Goal: Task Accomplishment & Management: Use online tool/utility

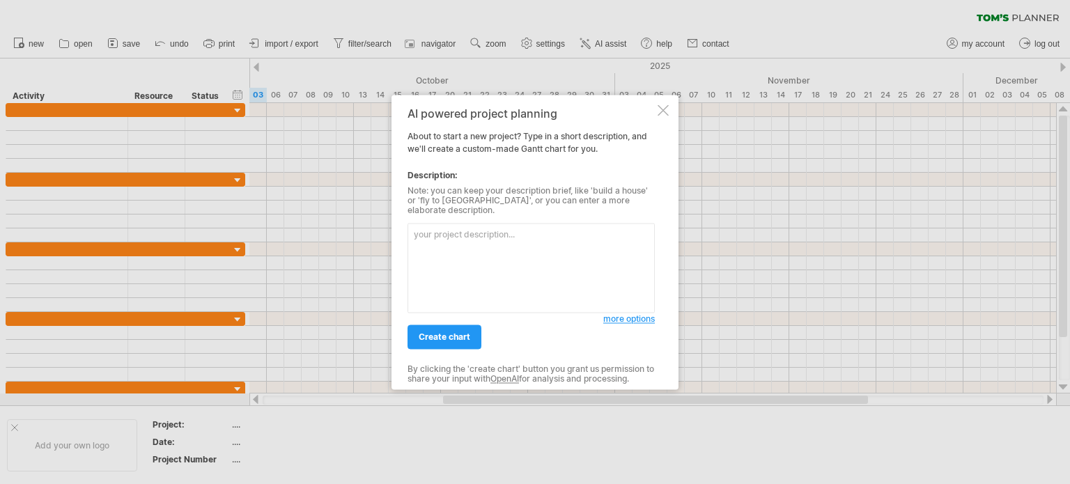
click at [667, 116] on div at bounding box center [663, 109] width 11 height 11
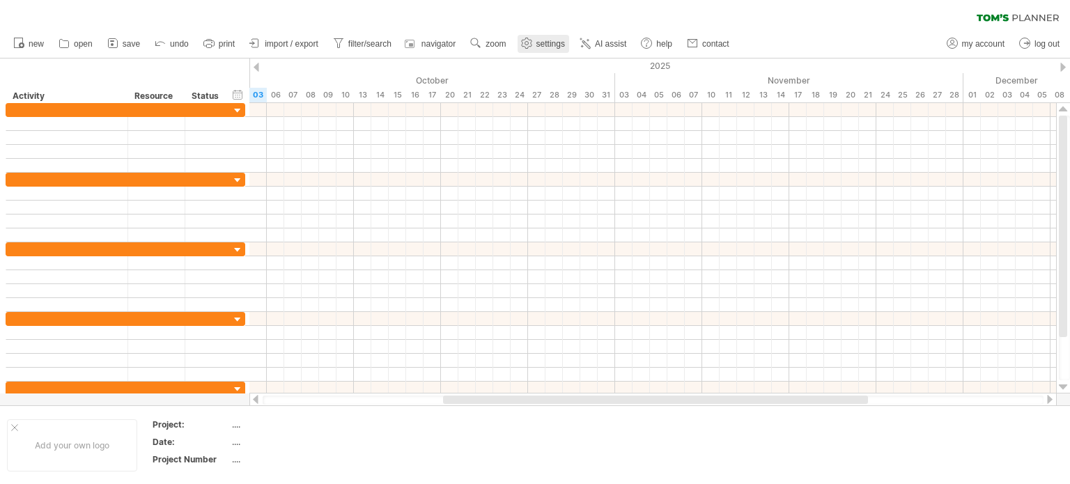
click at [560, 49] on link "settings" at bounding box center [544, 44] width 52 height 18
select select "*"
select select "**"
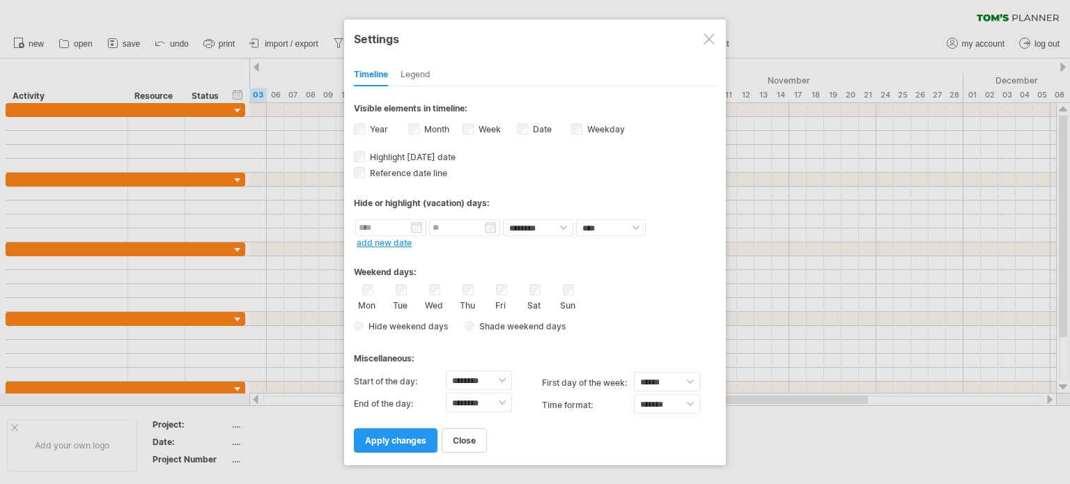
click at [415, 75] on div "Legend" at bounding box center [416, 75] width 30 height 22
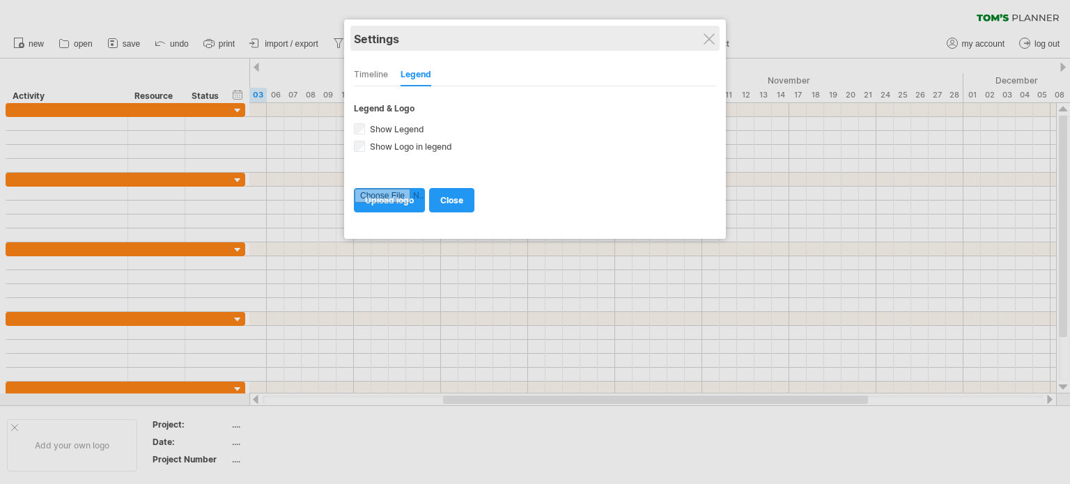
click at [702, 46] on div "Settings" at bounding box center [535, 38] width 362 height 25
click at [716, 38] on div "Settings" at bounding box center [535, 38] width 362 height 25
click at [706, 30] on div "Settings" at bounding box center [535, 38] width 362 height 25
click at [711, 45] on div "Settings" at bounding box center [535, 38] width 362 height 25
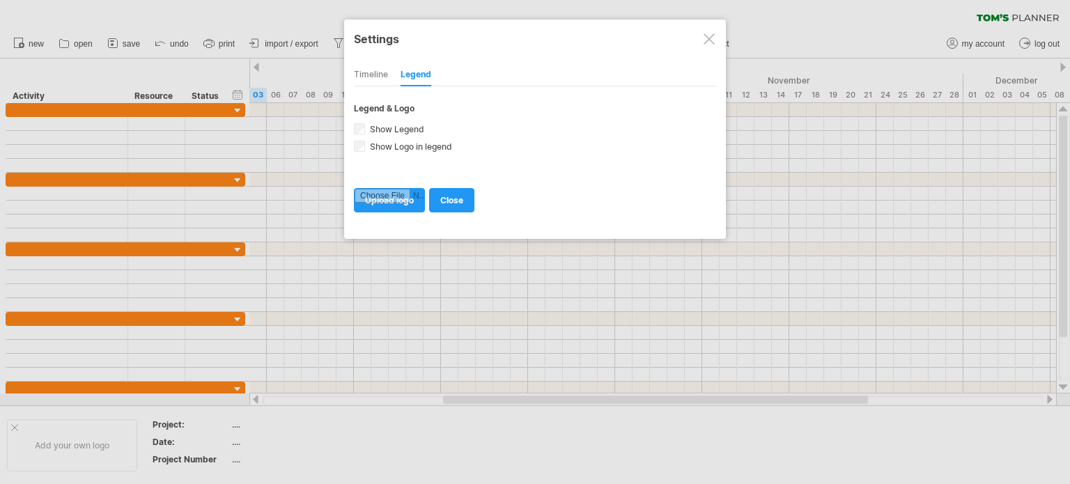
click at [713, 38] on div at bounding box center [709, 38] width 11 height 11
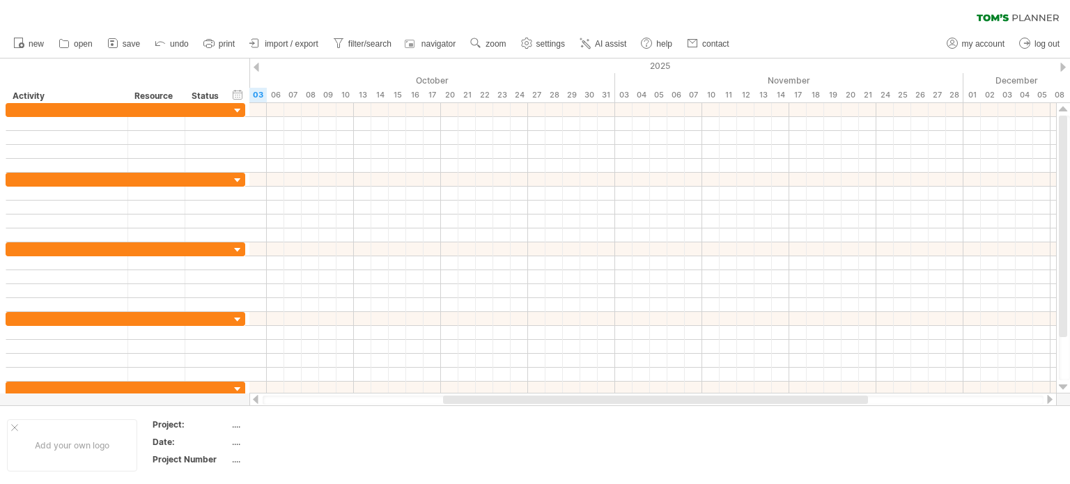
click at [627, 9] on div "clear filter reapply filter" at bounding box center [535, 14] width 1070 height 29
click at [489, 43] on use at bounding box center [486, 43] width 14 height 14
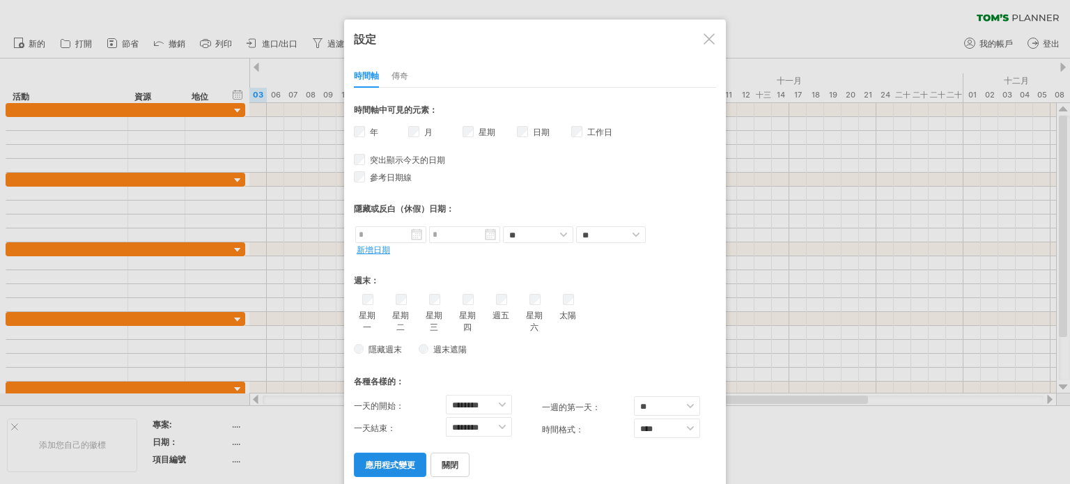
click at [379, 453] on link "應用程式變更" at bounding box center [390, 465] width 72 height 24
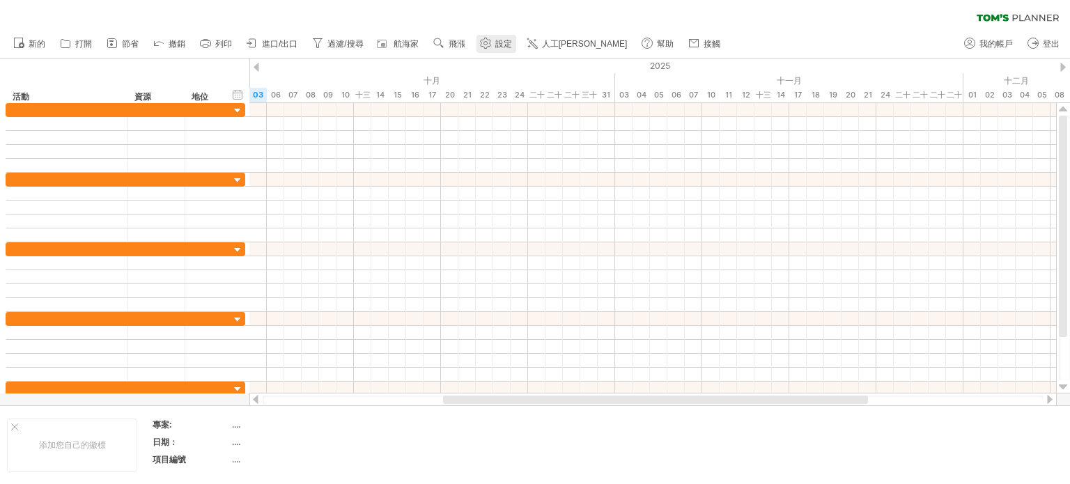
click at [493, 47] on link "設定" at bounding box center [497, 44] width 40 height 18
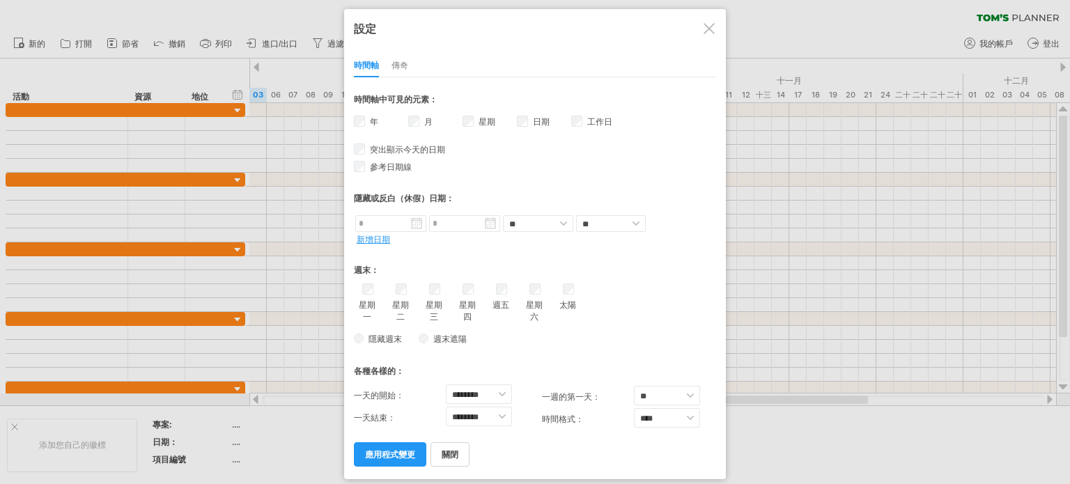
click at [404, 63] on font "傳奇" at bounding box center [400, 65] width 17 height 10
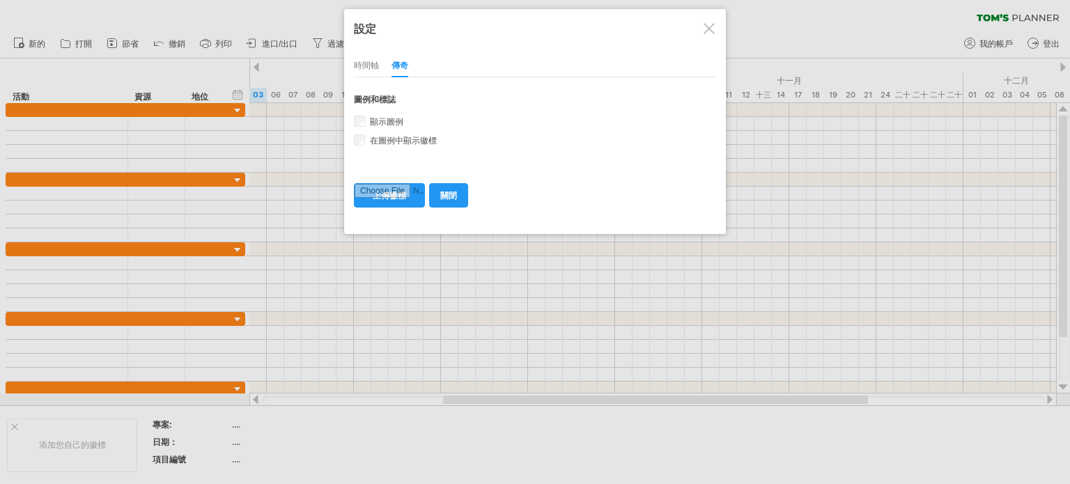
click at [711, 29] on div at bounding box center [709, 28] width 11 height 11
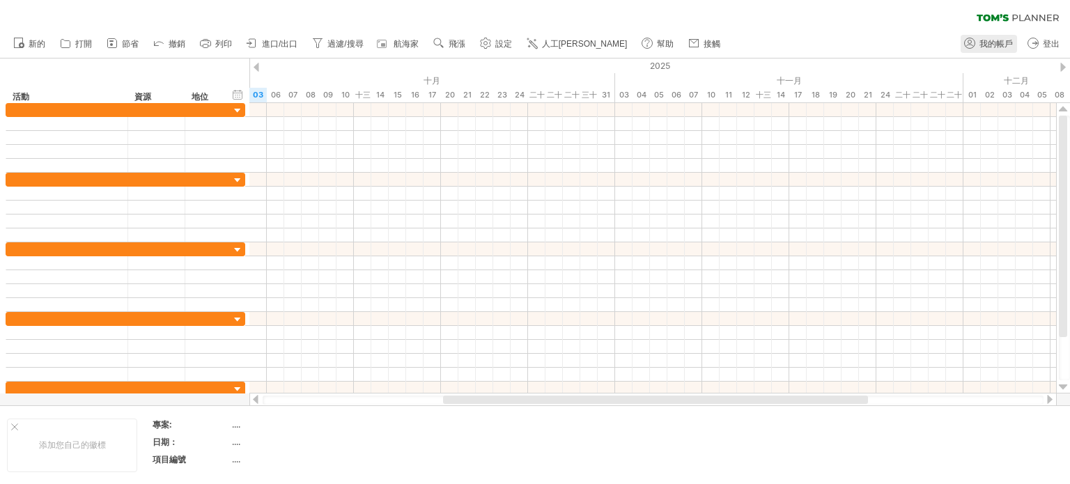
click at [972, 42] on icon at bounding box center [970, 43] width 14 height 14
type input "**********"
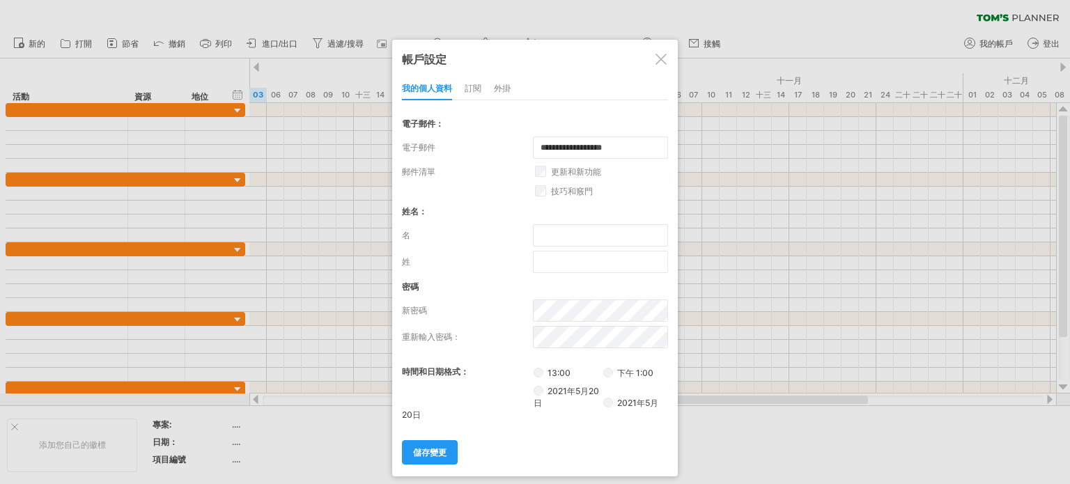
click at [470, 87] on font "訂閱" at bounding box center [473, 88] width 17 height 10
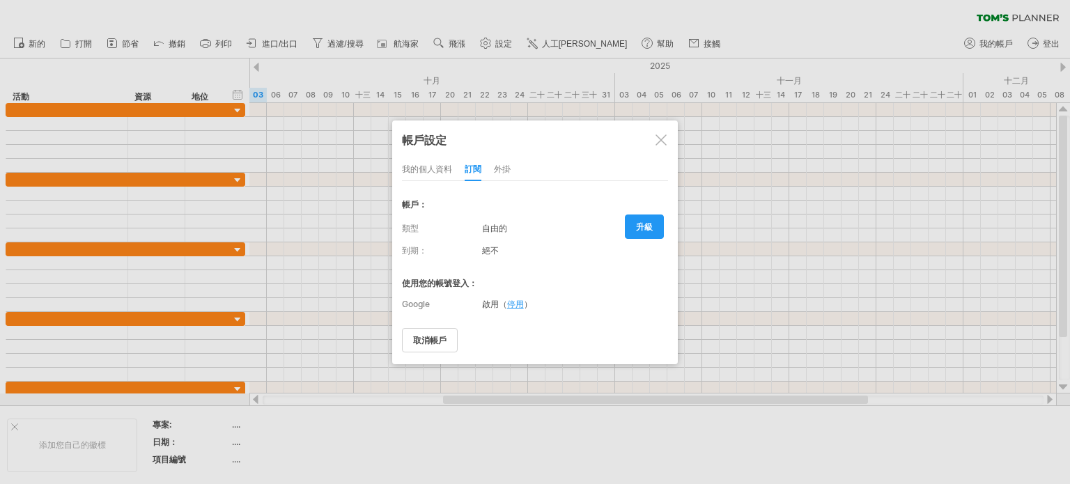
click at [499, 174] on font "外掛" at bounding box center [502, 169] width 17 height 10
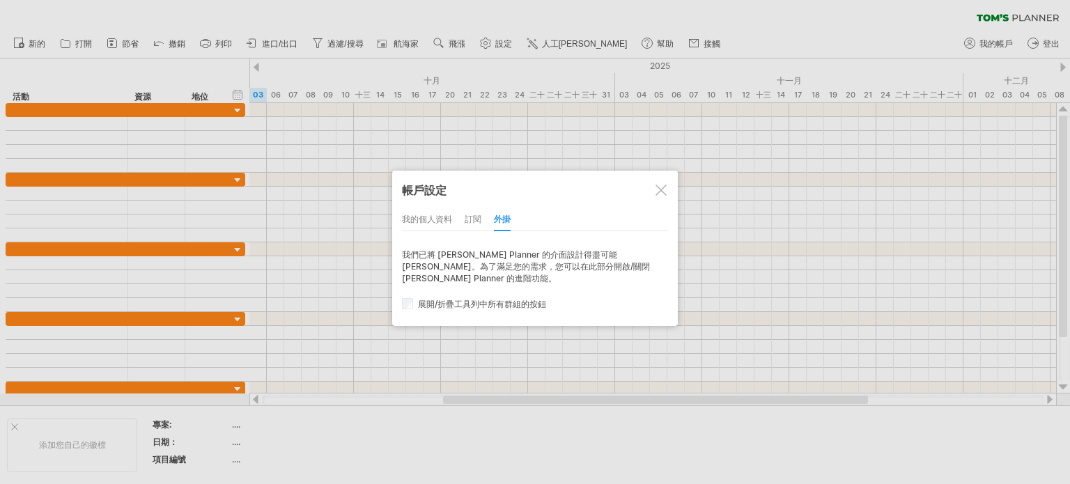
click at [660, 186] on div at bounding box center [661, 190] width 11 height 11
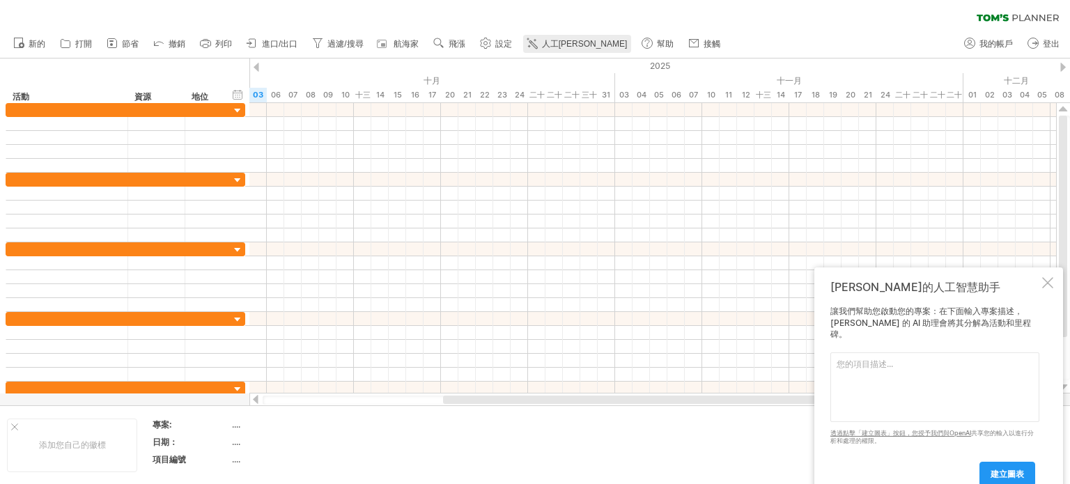
click at [566, 41] on font "人工[PERSON_NAME]" at bounding box center [585, 44] width 86 height 10
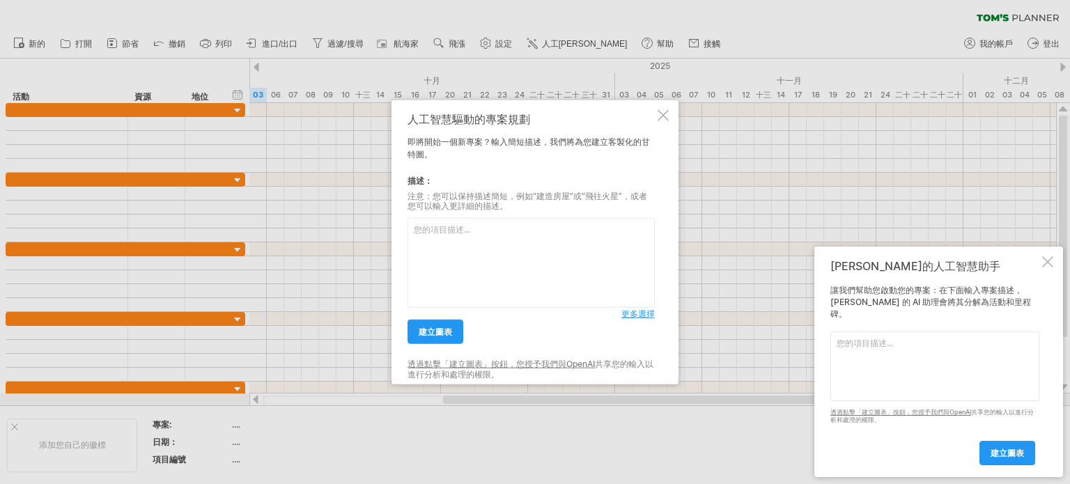
click at [486, 247] on textarea at bounding box center [531, 263] width 247 height 90
click at [669, 116] on div "人工智慧驅動的專案規劃 即將開始一個新專案？輸入簡短描述，我們將為您建立客製化的甘特圖。 描述： 注意：您可以保持描述簡短，例如“建造房屋”或“飛往火星”，或…" at bounding box center [535, 242] width 287 height 285
click at [661, 115] on div at bounding box center [663, 114] width 11 height 11
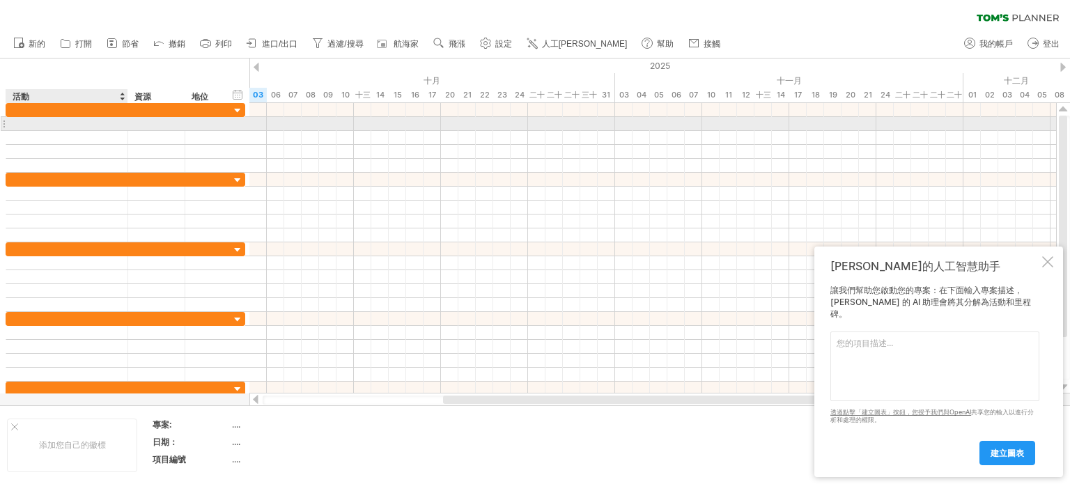
click at [39, 125] on div at bounding box center [66, 123] width 107 height 13
type input "****"
click at [621, 401] on div at bounding box center [655, 400] width 425 height 8
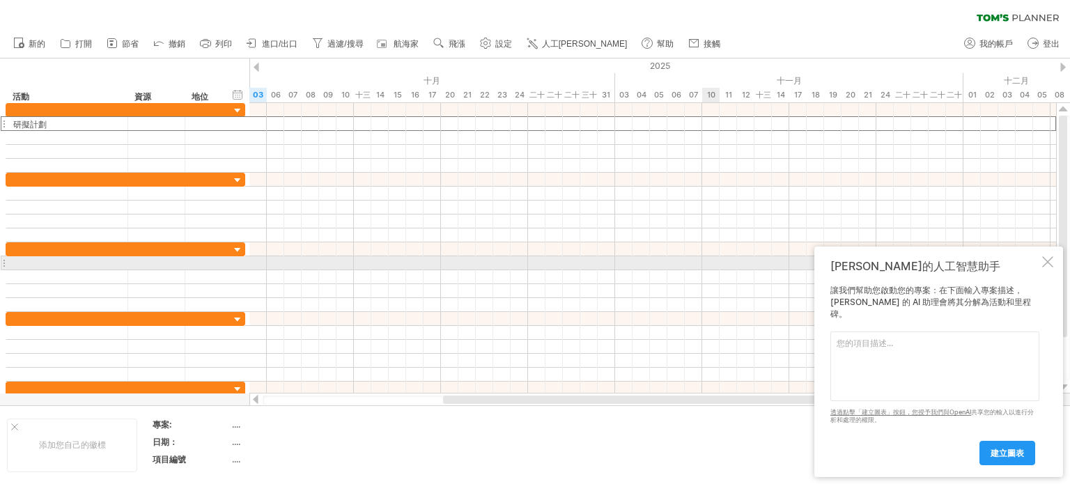
click at [1046, 268] on div at bounding box center [1047, 261] width 11 height 11
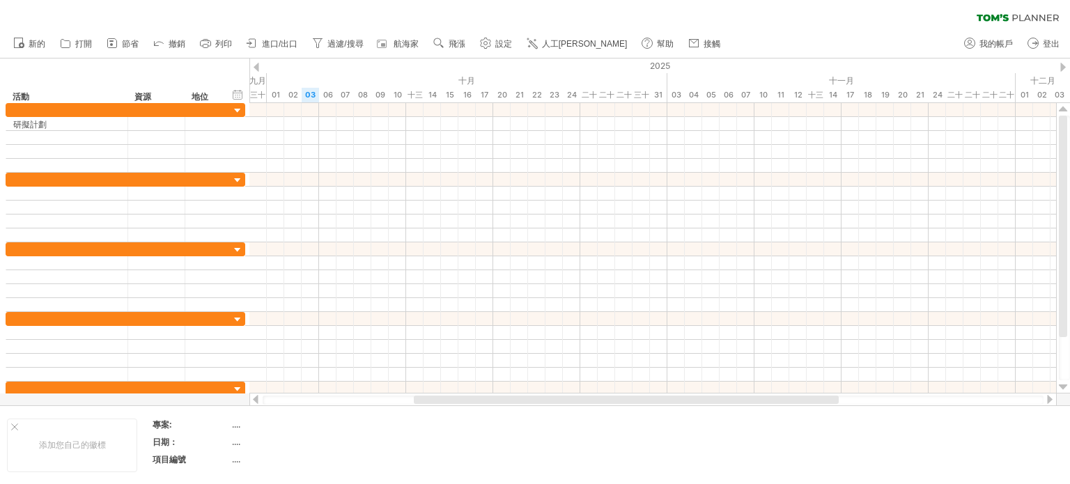
drag, startPoint x: 666, startPoint y: 401, endPoint x: 635, endPoint y: 398, distance: 31.5
click at [635, 398] on div at bounding box center [626, 400] width 425 height 8
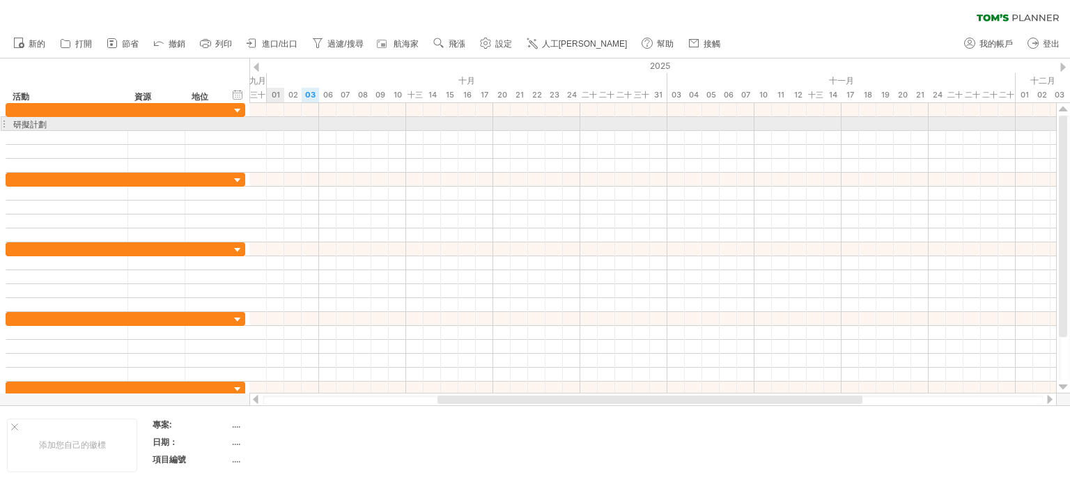
click at [277, 126] on div at bounding box center [652, 124] width 807 height 14
click at [46, 131] on div at bounding box center [66, 137] width 107 height 13
click at [47, 125] on div "研擬計劃" at bounding box center [66, 123] width 107 height 13
click at [49, 125] on input "****" at bounding box center [66, 123] width 107 height 13
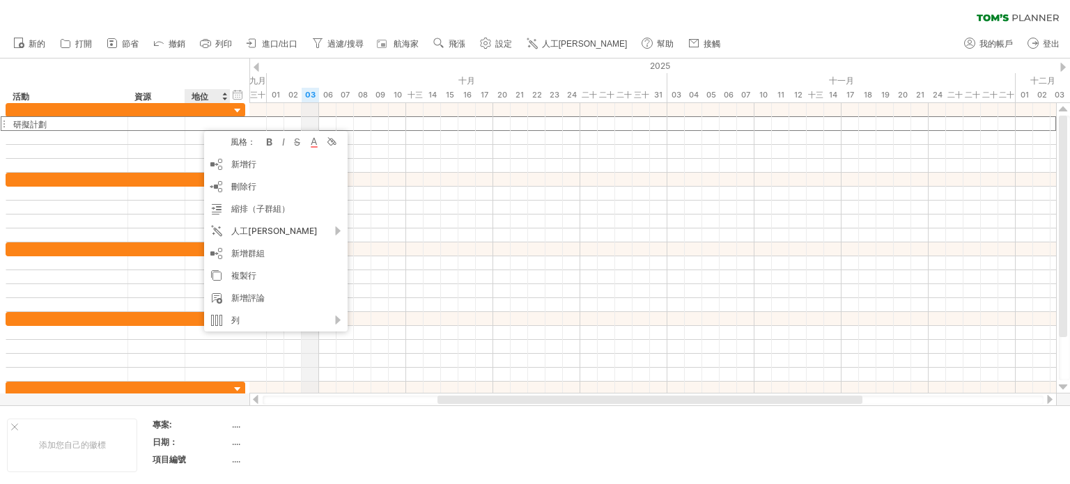
click at [306, 97] on font "03" at bounding box center [310, 95] width 10 height 10
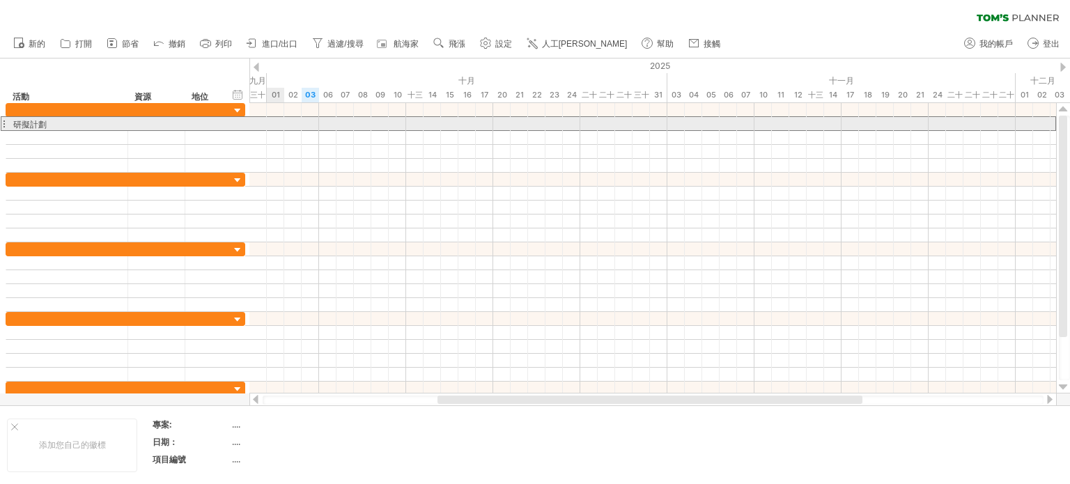
click at [3, 125] on div at bounding box center [4, 123] width 6 height 15
drag, startPoint x: 3, startPoint y: 125, endPoint x: 11, endPoint y: 130, distance: 10.0
click at [11, 130] on div "**** 研擬計劃" at bounding box center [126, 138] width 240 height 70
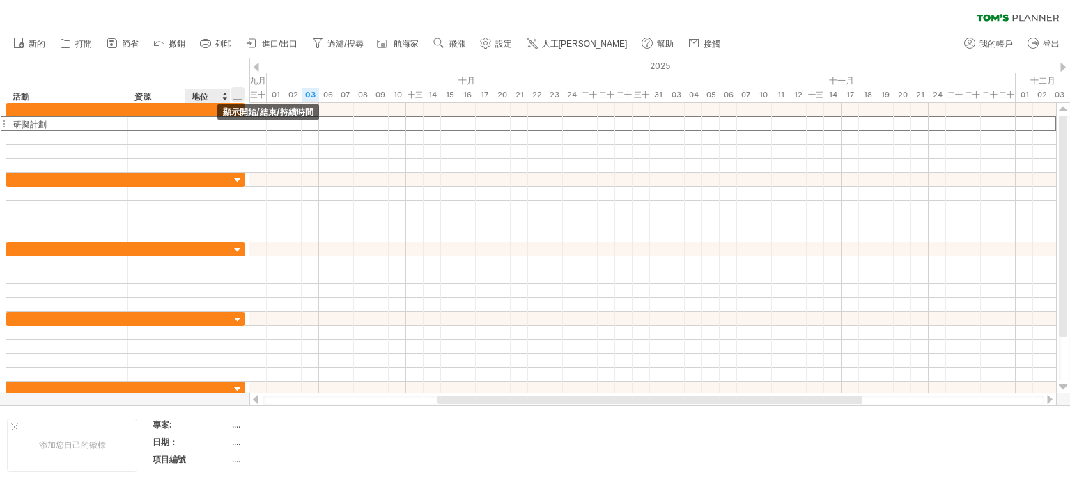
click at [239, 93] on div "hide start/end/duration 顯示開始/結束/持續時間" at bounding box center [237, 94] width 13 height 15
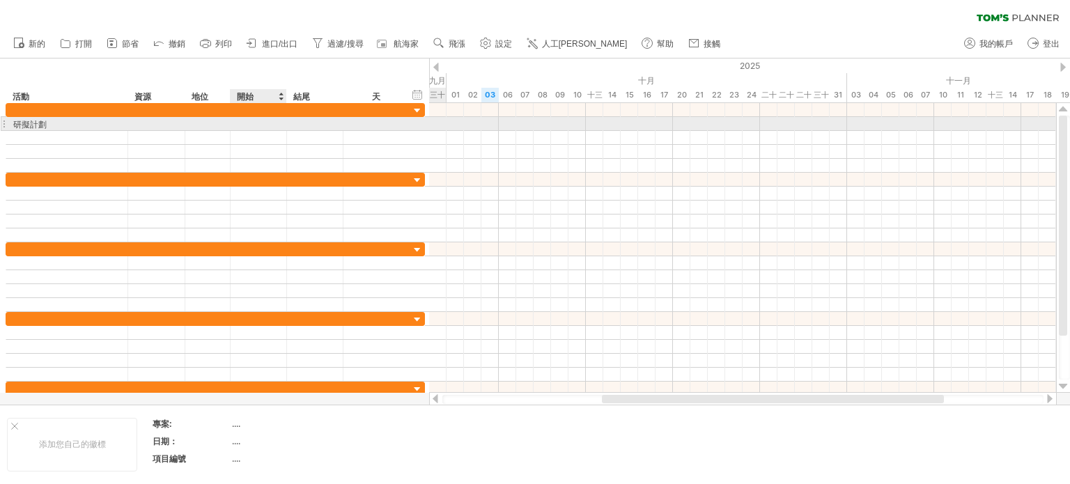
click at [265, 126] on div at bounding box center [259, 123] width 56 height 13
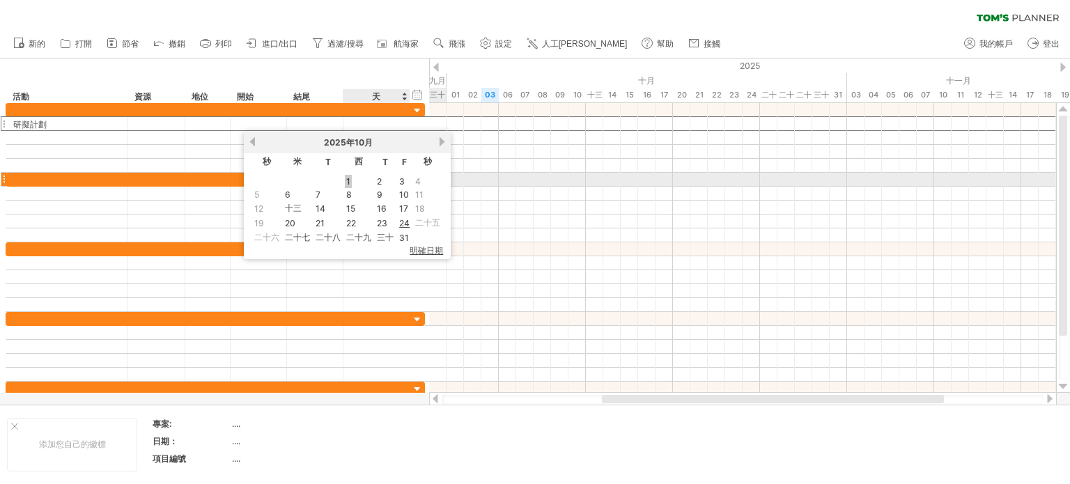
click at [348, 178] on font "1" at bounding box center [348, 181] width 4 height 10
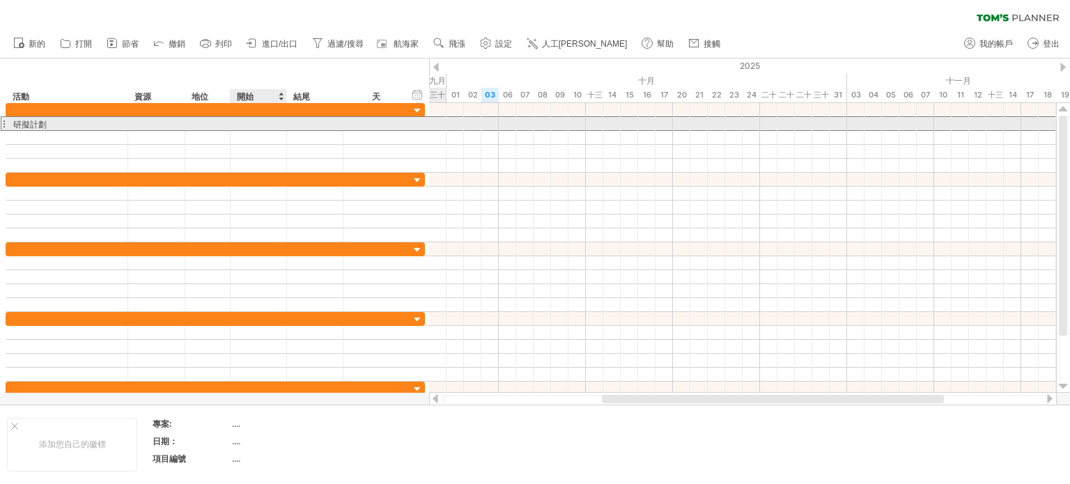
click at [258, 123] on div at bounding box center [259, 123] width 56 height 13
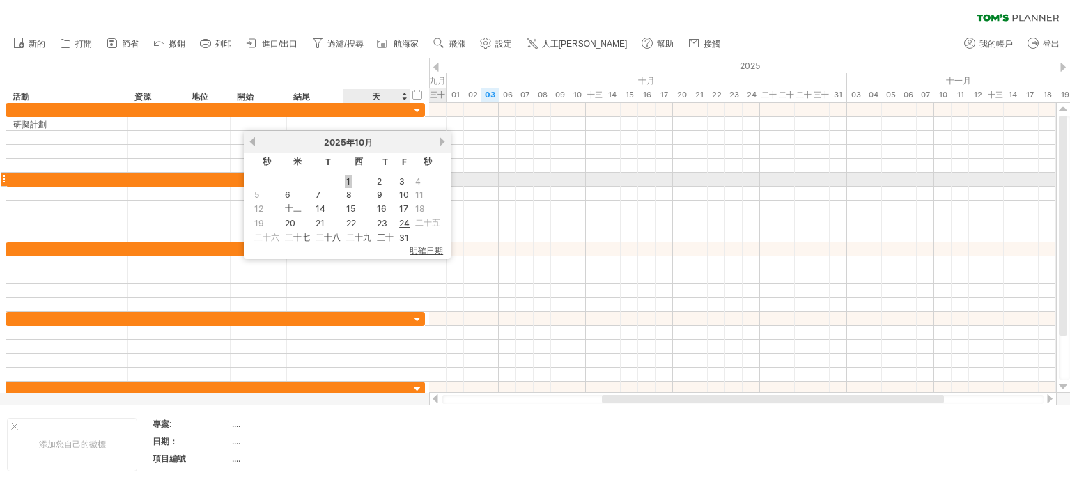
click at [346, 180] on font "1" at bounding box center [348, 181] width 4 height 10
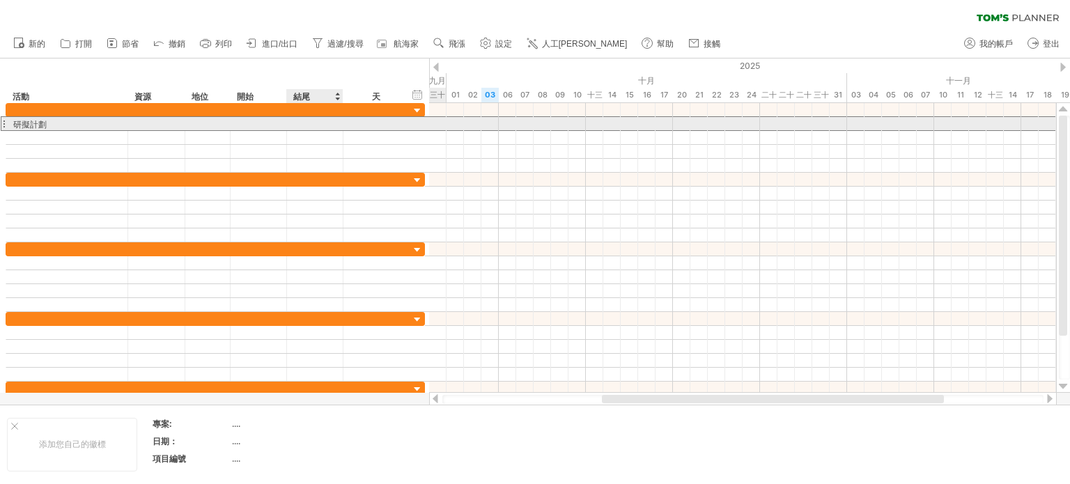
click at [314, 125] on div at bounding box center [315, 123] width 56 height 13
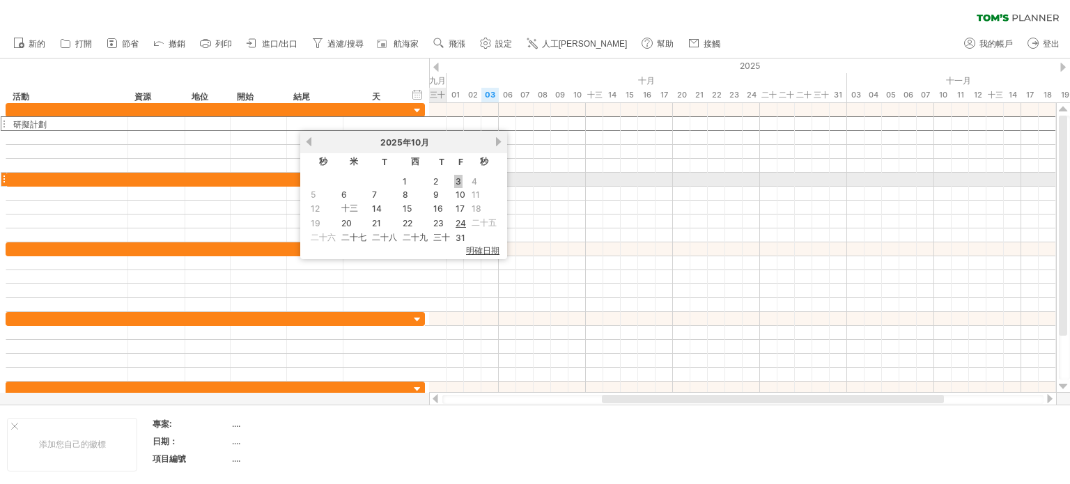
click at [459, 184] on font "3" at bounding box center [459, 181] width 6 height 10
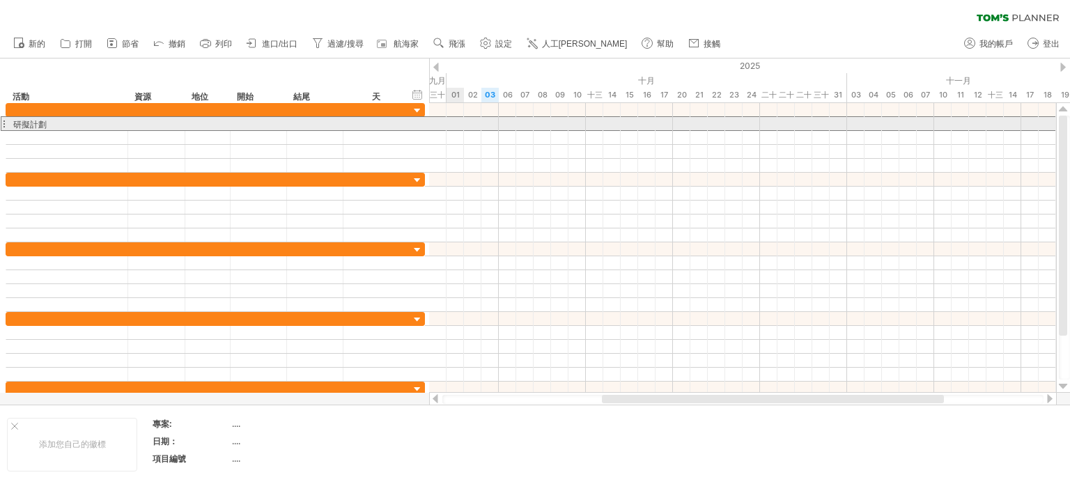
click at [458, 126] on div at bounding box center [742, 123] width 627 height 15
click at [504, 125] on div at bounding box center [742, 124] width 627 height 14
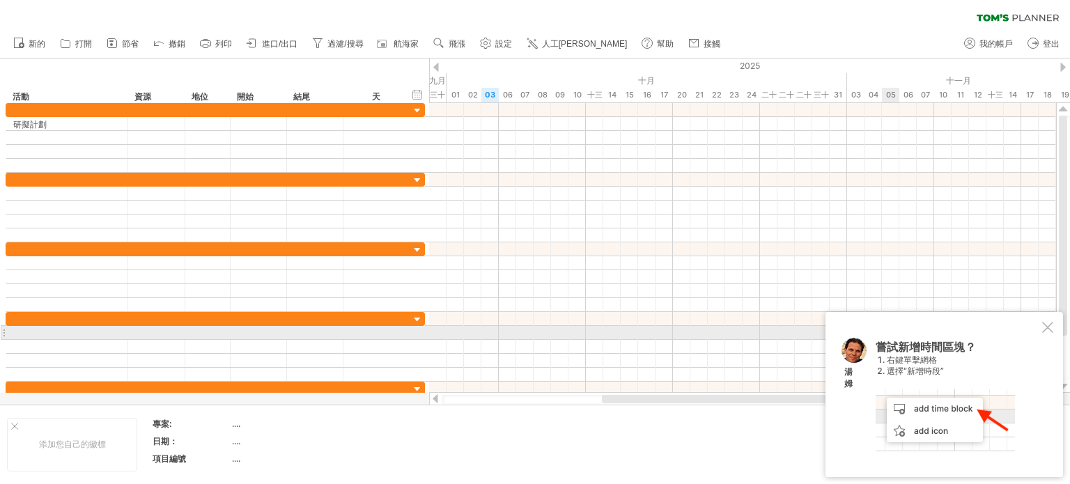
click at [1048, 332] on div at bounding box center [1047, 327] width 11 height 11
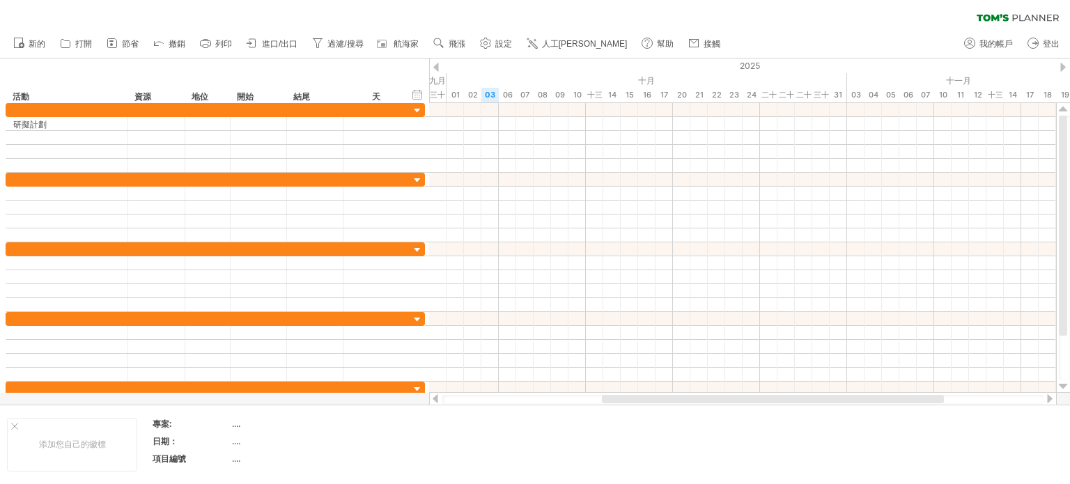
click at [437, 64] on div at bounding box center [436, 67] width 6 height 9
click at [228, 62] on div "隱藏開始/結束/持續時間 顯示開始/結束/持續時間 ******** 活動 ******** 資源 ****** 地位 開始 結尾 天" at bounding box center [214, 81] width 429 height 45
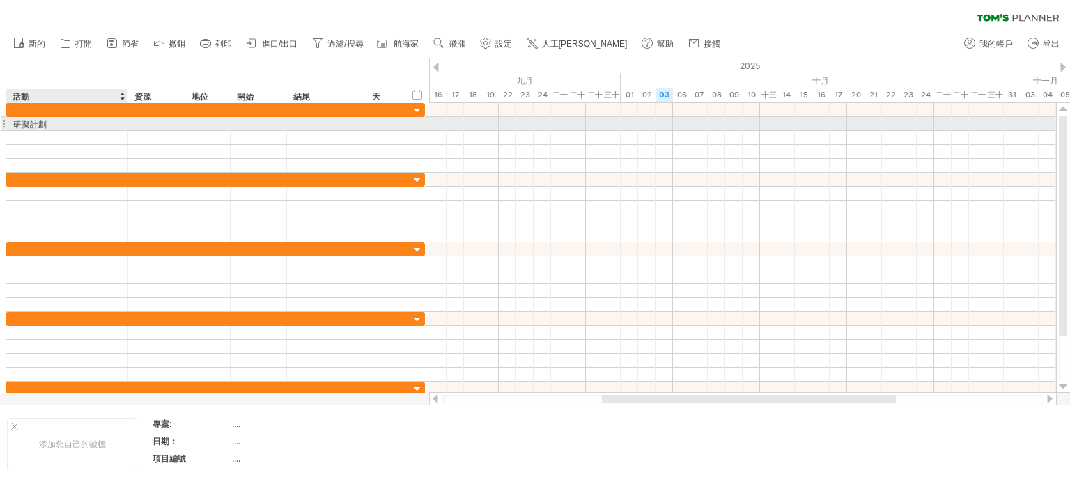
click at [70, 121] on div "研擬計劃" at bounding box center [66, 123] width 107 height 13
click at [70, 121] on input "****" at bounding box center [66, 123] width 107 height 13
click at [268, 125] on div at bounding box center [259, 123] width 56 height 13
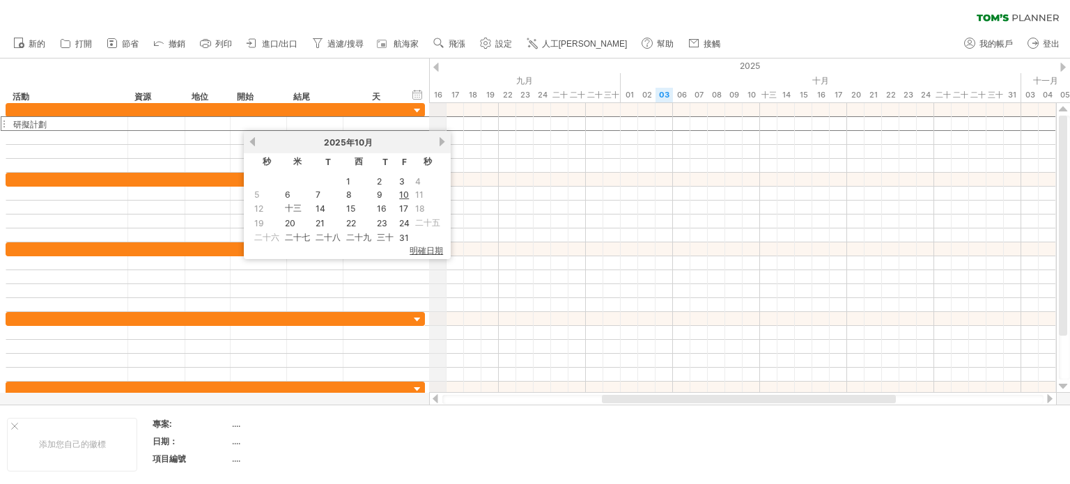
click at [429, 83] on div "九月" at bounding box center [429, 80] width 383 height 15
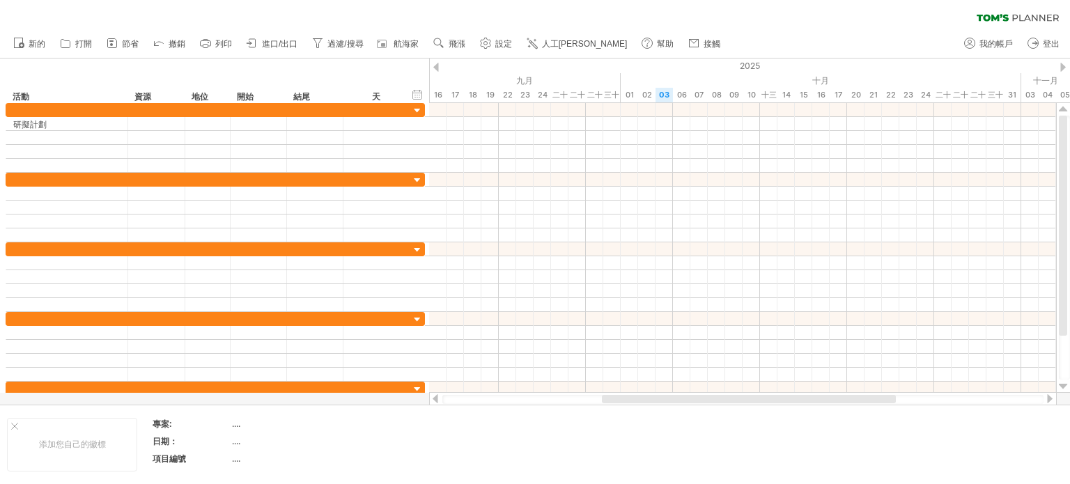
drag, startPoint x: 427, startPoint y: 80, endPoint x: 408, endPoint y: 77, distance: 19.1
click at [408, 77] on div "隱藏開始/結束/持續時間 顯示開始/結束/持續時間 ******** 活動 ******** 資源 ****** 地位 開始 結尾 天" at bounding box center [214, 81] width 429 height 45
click at [421, 93] on div "隱藏開始/結束/持續時間 顯示開始/結束/持續時間" at bounding box center [417, 94] width 13 height 15
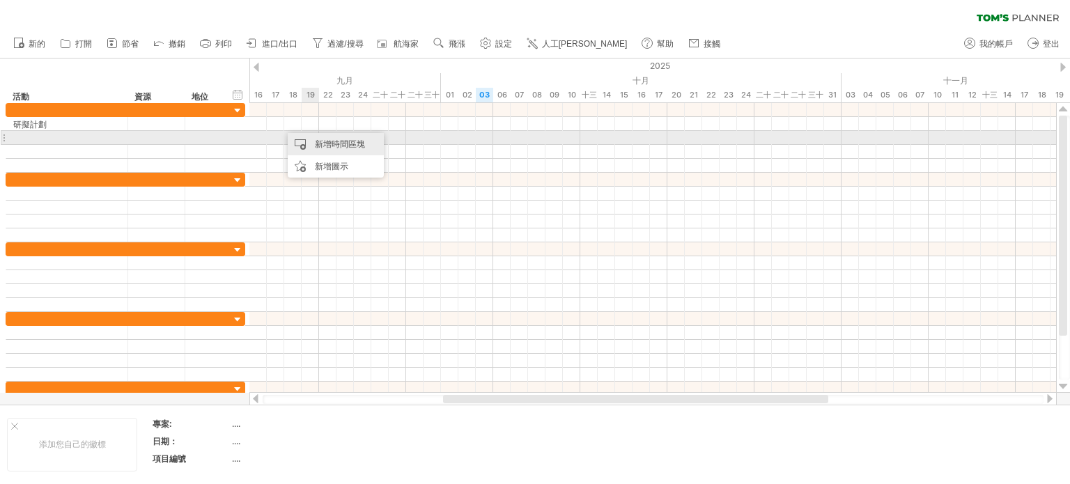
click at [318, 141] on font "新增時間區塊" at bounding box center [340, 144] width 50 height 10
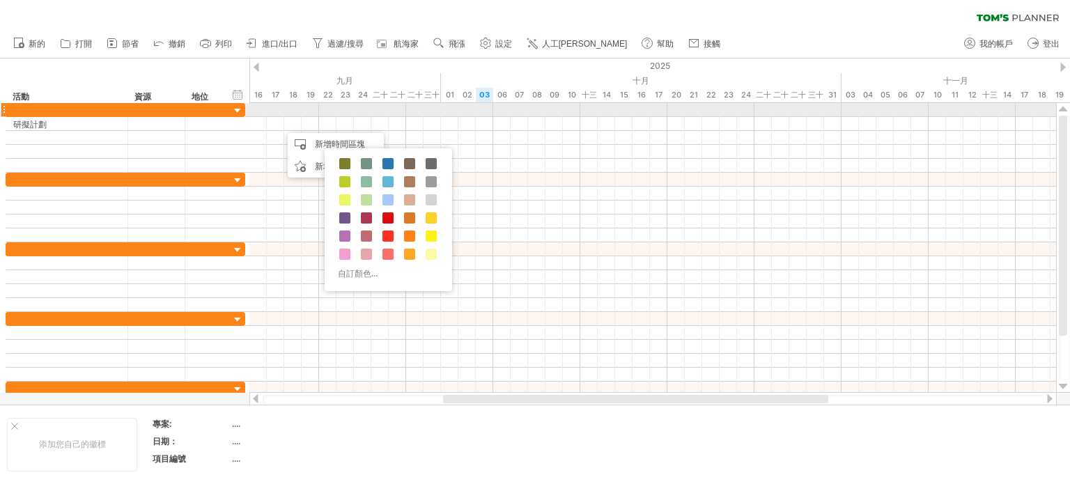
click at [206, 106] on div at bounding box center [207, 109] width 31 height 13
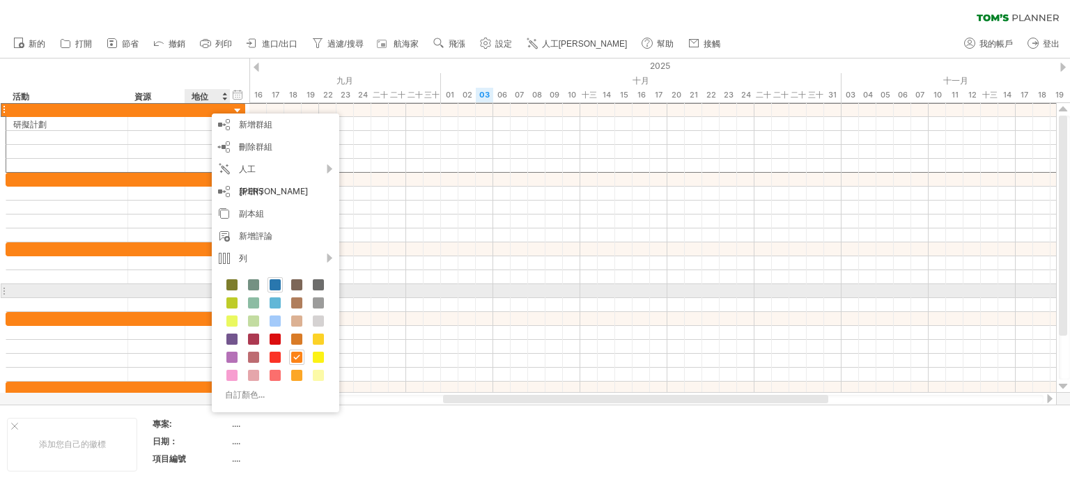
click at [278, 286] on span at bounding box center [275, 284] width 11 height 11
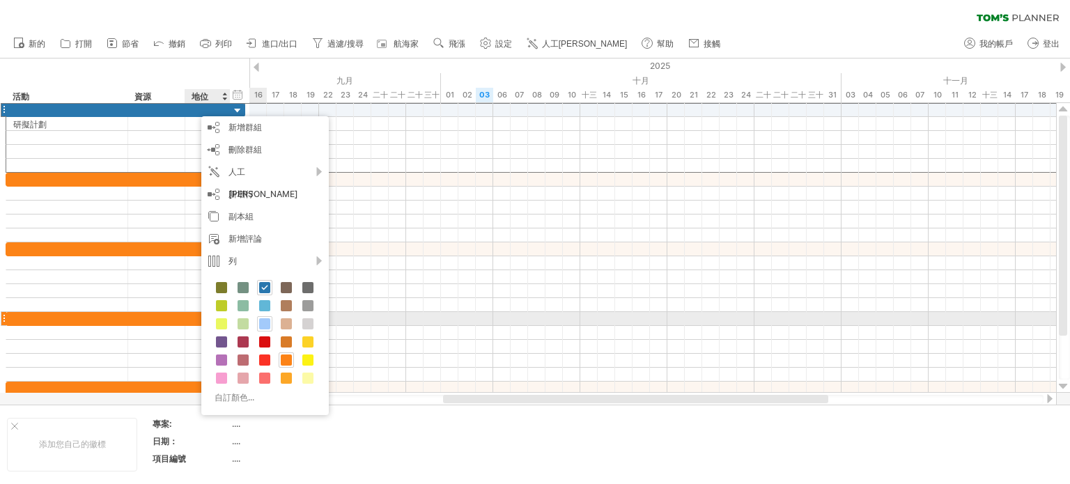
click at [268, 324] on span at bounding box center [264, 323] width 11 height 11
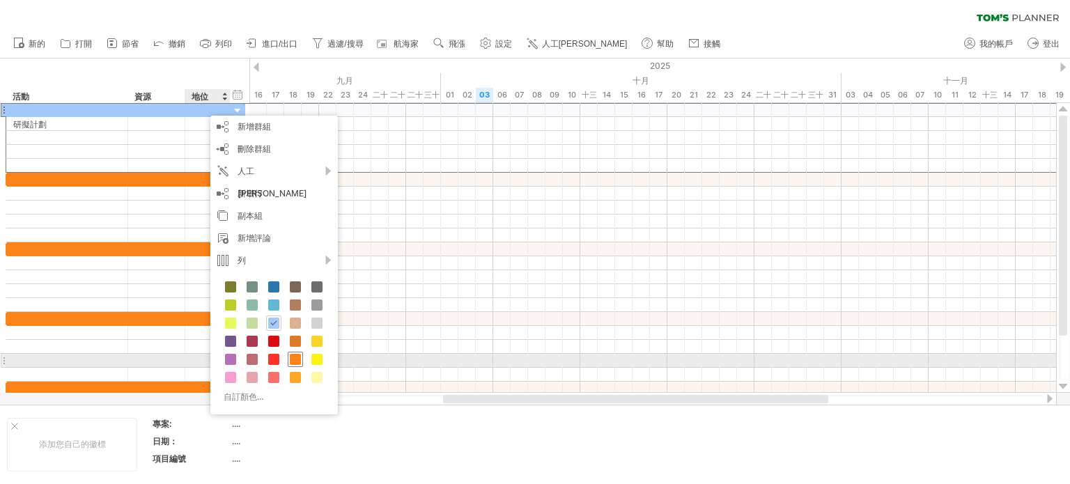
click at [295, 360] on span at bounding box center [295, 359] width 11 height 11
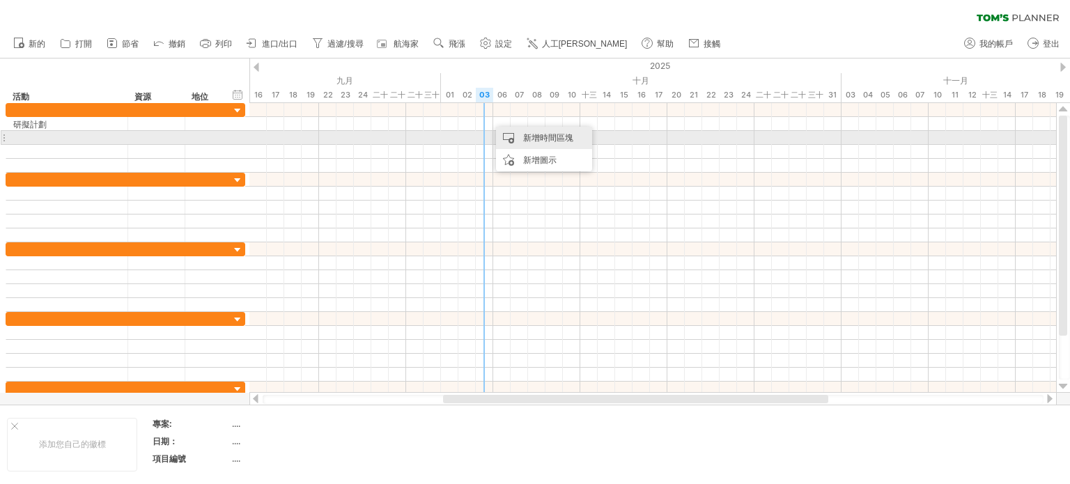
click at [518, 132] on div "新增時間區塊" at bounding box center [544, 138] width 96 height 22
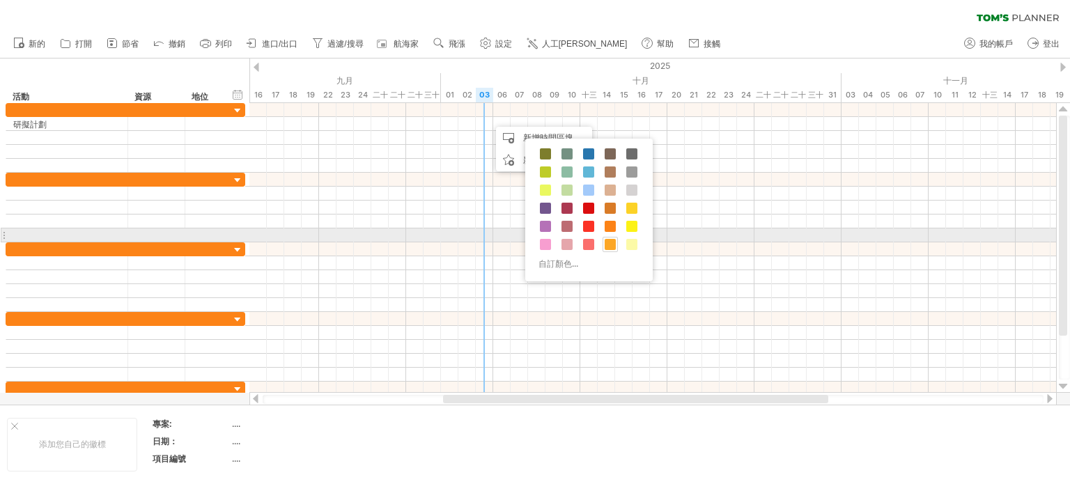
click at [612, 242] on span at bounding box center [610, 244] width 11 height 11
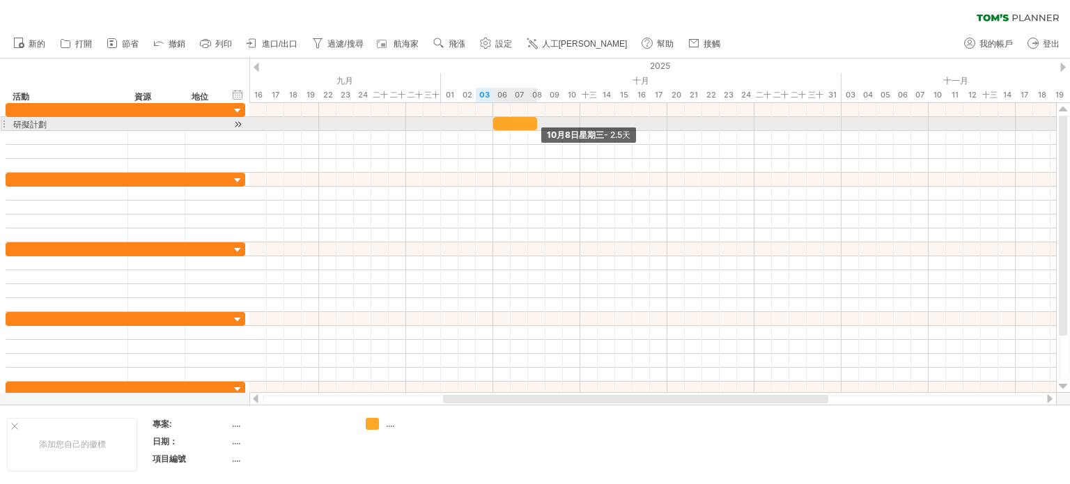
drag, startPoint x: 510, startPoint y: 126, endPoint x: 534, endPoint y: 130, distance: 24.7
click at [538, 130] on div "[DATE] - 2.5天" at bounding box center [652, 248] width 807 height 290
drag, startPoint x: 493, startPoint y: 123, endPoint x: 444, endPoint y: 126, distance: 48.8
click at [444, 126] on div at bounding box center [489, 123] width 96 height 13
drag, startPoint x: 538, startPoint y: 119, endPoint x: 472, endPoint y: 123, distance: 65.6
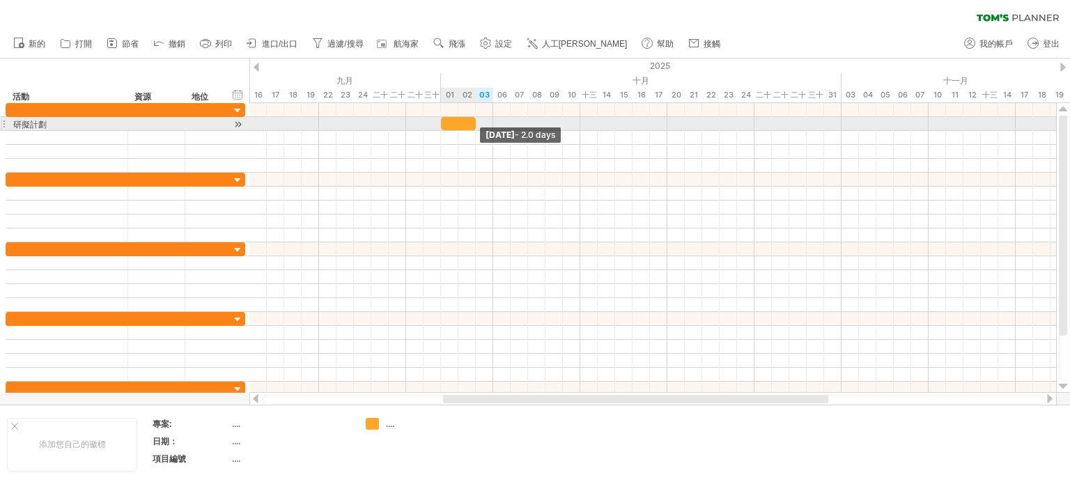
click at [473, 123] on span at bounding box center [476, 123] width 6 height 13
drag, startPoint x: 474, startPoint y: 127, endPoint x: 456, endPoint y: 127, distance: 18.8
click at [456, 127] on span at bounding box center [459, 123] width 6 height 13
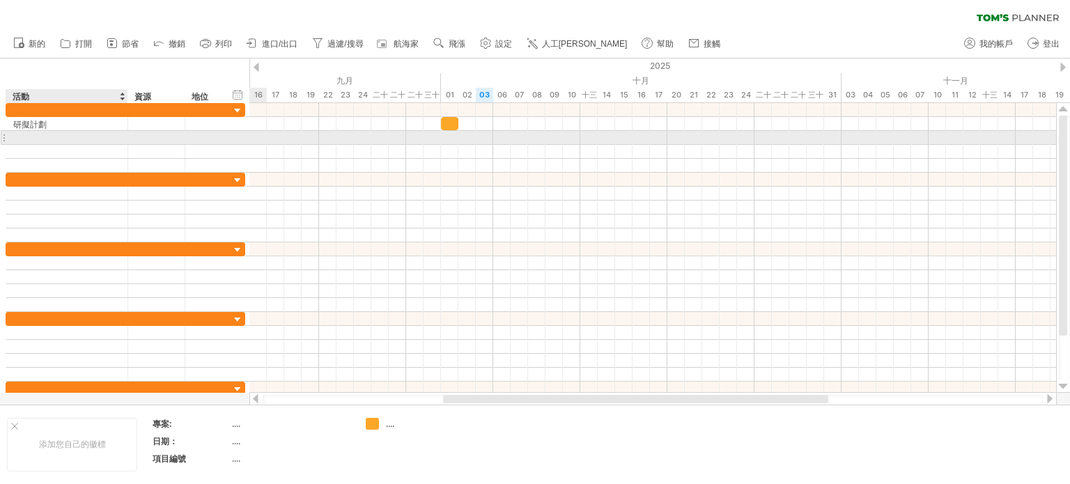
click at [49, 135] on div at bounding box center [66, 137] width 107 height 13
click at [68, 140] on div at bounding box center [66, 137] width 107 height 13
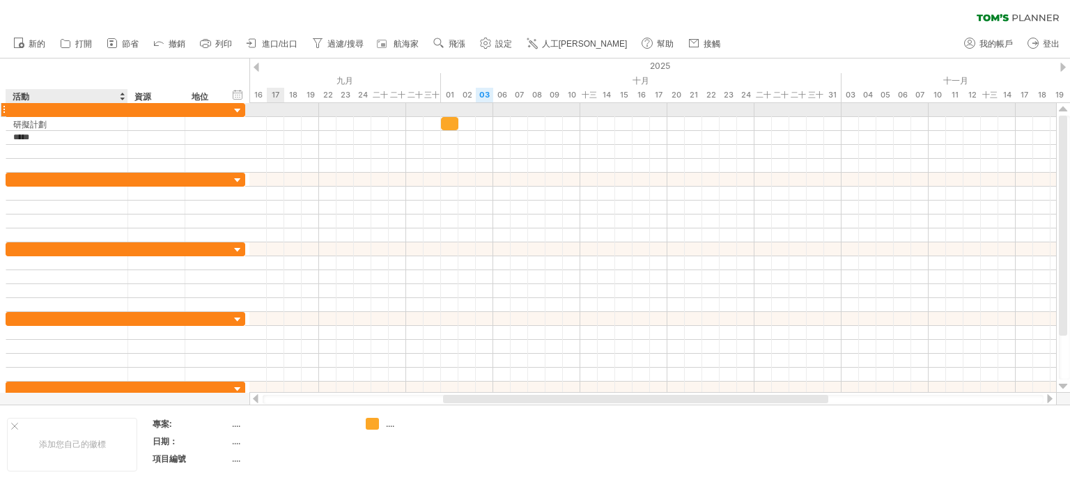
type input "****"
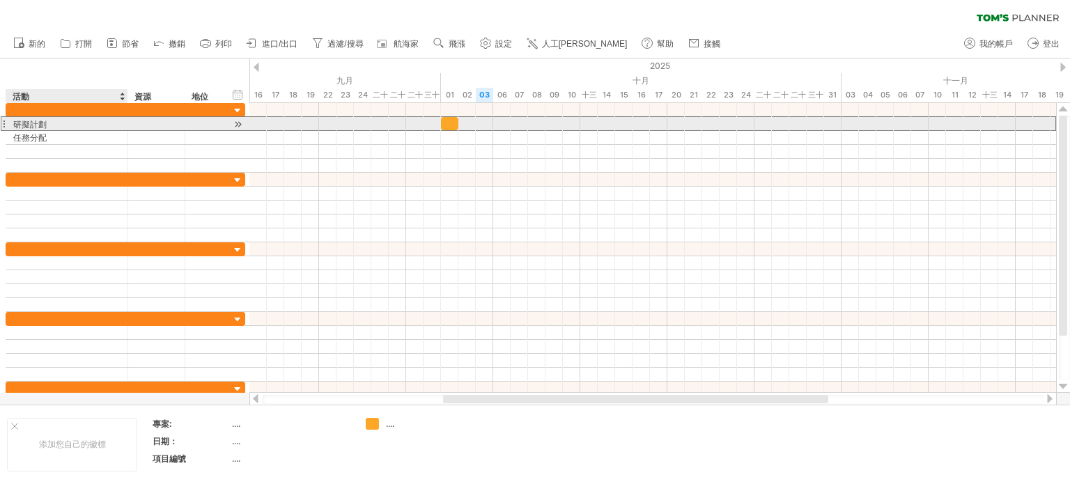
click at [61, 124] on div "研擬計劃" at bounding box center [66, 123] width 107 height 13
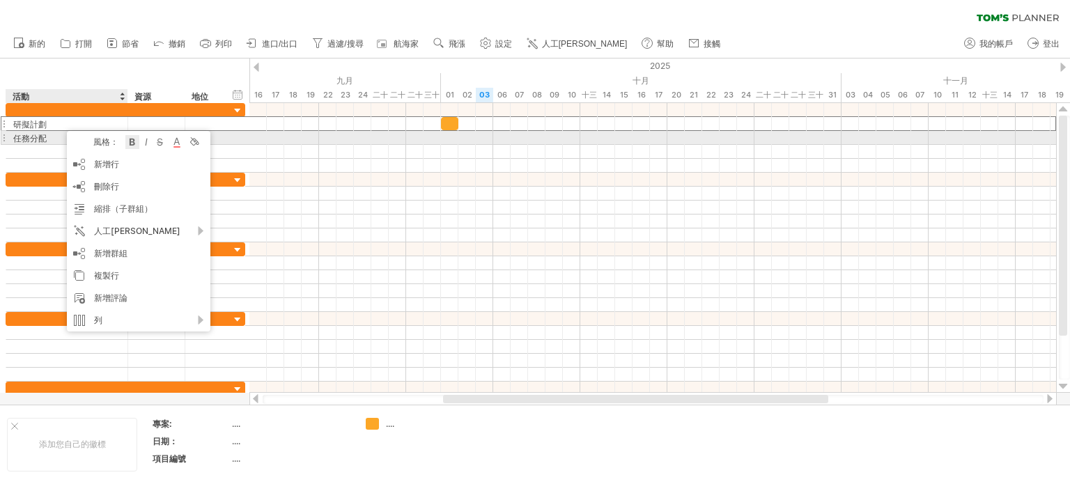
click at [131, 145] on div at bounding box center [132, 142] width 14 height 14
click at [137, 138] on div at bounding box center [139, 143] width 14 height 14
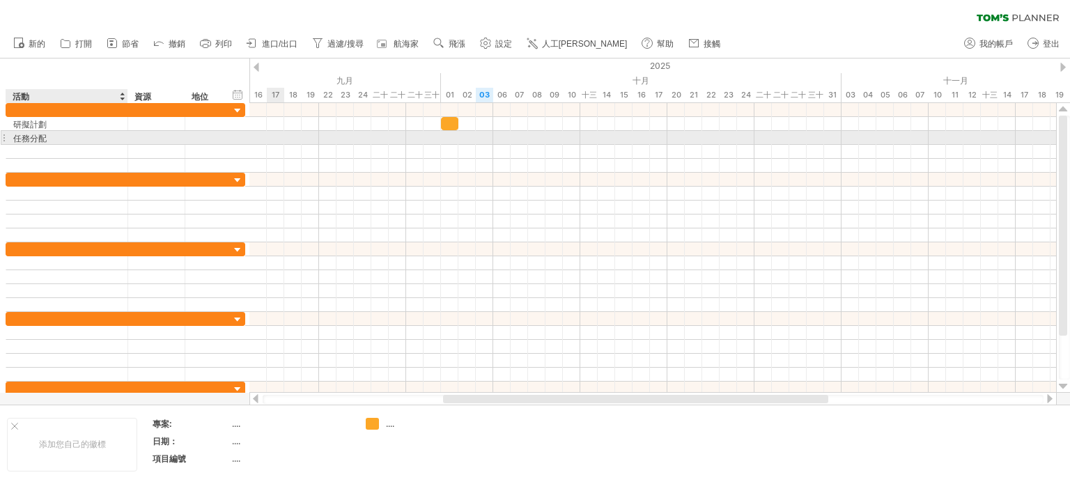
click at [275, 132] on div at bounding box center [652, 138] width 807 height 14
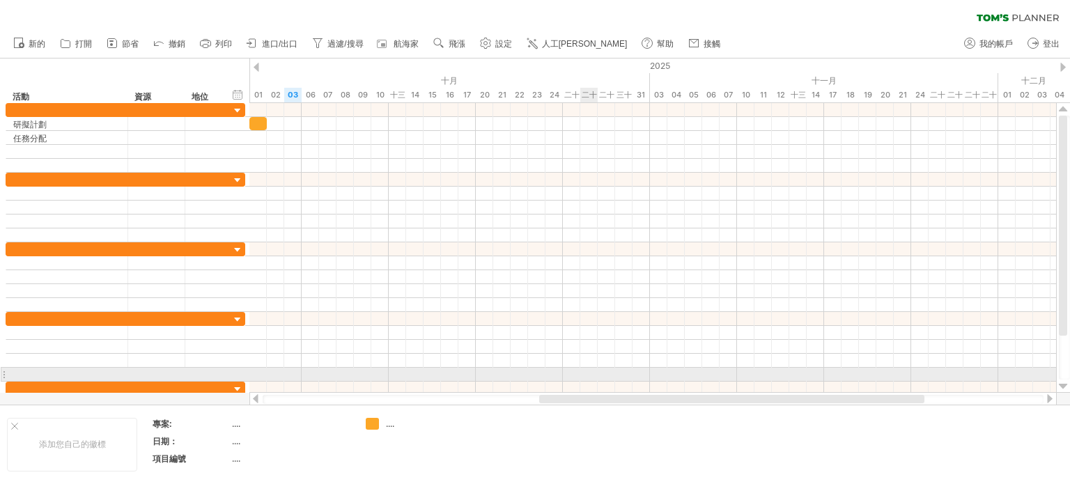
drag, startPoint x: 494, startPoint y: 398, endPoint x: 590, endPoint y: 377, distance: 98.5
click at [590, 377] on div "嘗試造訪 [DOMAIN_NAME] 再次連接... 0% 清除過濾器 新的" at bounding box center [535, 242] width 1070 height 484
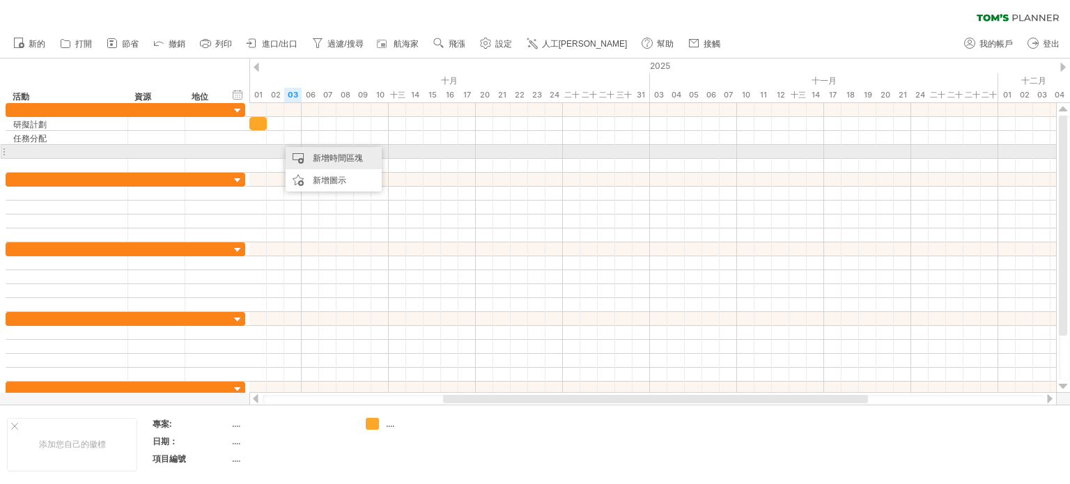
click at [318, 159] on font "新增時間區塊" at bounding box center [338, 158] width 50 height 10
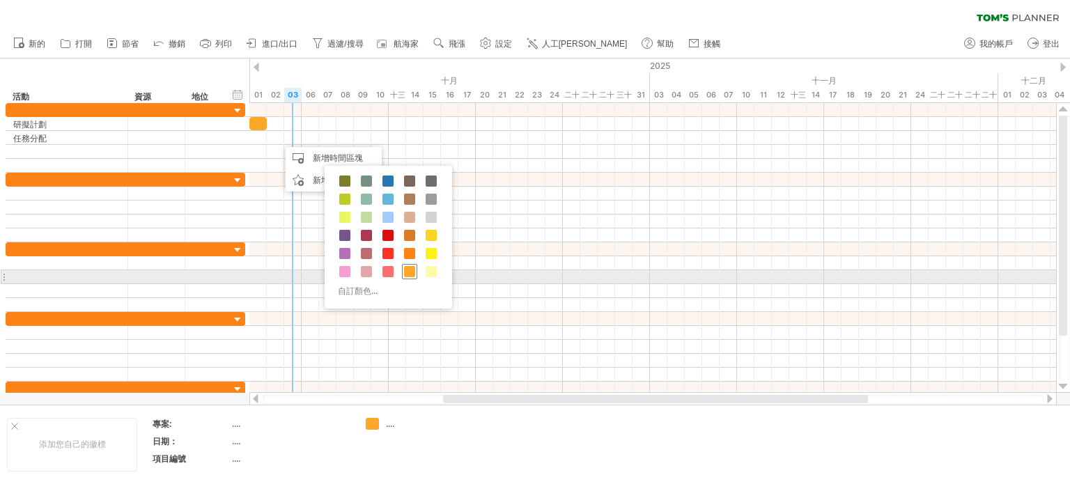
click at [407, 276] on div at bounding box center [409, 271] width 15 height 15
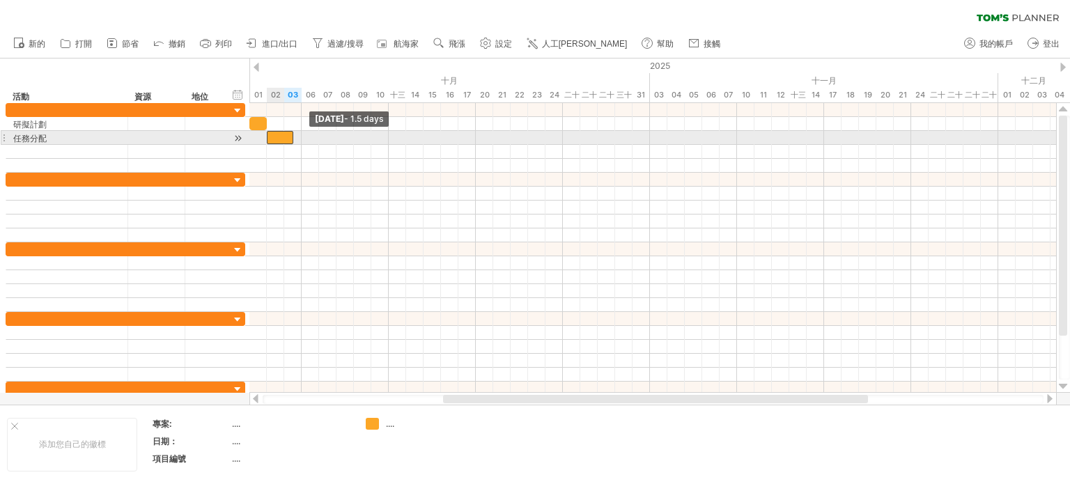
drag, startPoint x: 273, startPoint y: 133, endPoint x: 266, endPoint y: 134, distance: 7.1
click at [266, 134] on span at bounding box center [267, 137] width 6 height 13
drag, startPoint x: 290, startPoint y: 136, endPoint x: 332, endPoint y: 136, distance: 41.8
click at [332, 136] on div at bounding box center [302, 137] width 70 height 13
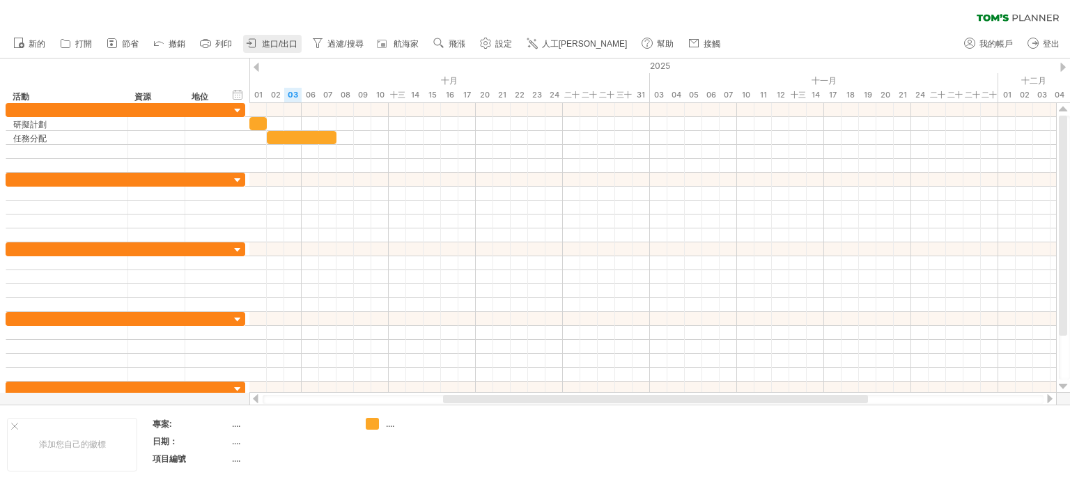
click at [276, 50] on link "進口/出口" at bounding box center [272, 44] width 59 height 18
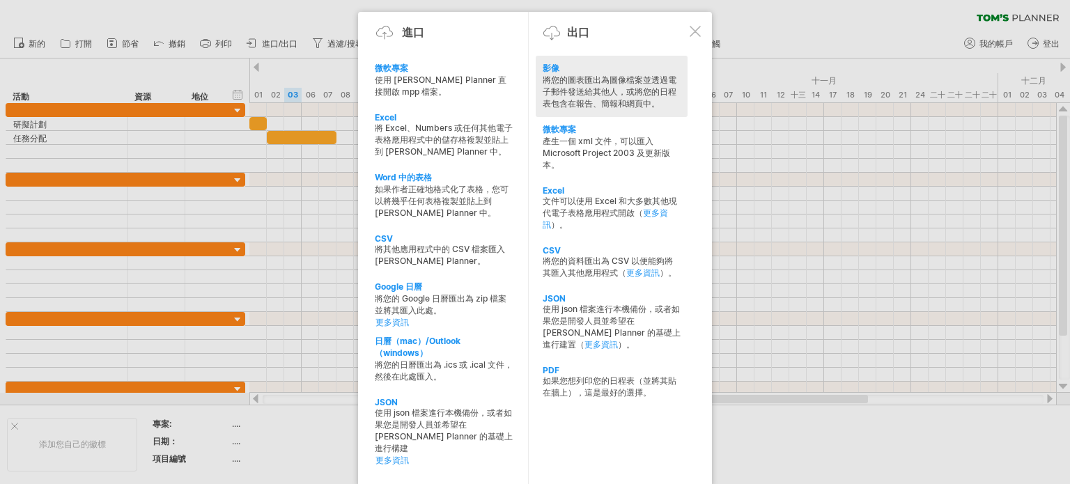
click at [577, 72] on div "影像" at bounding box center [612, 69] width 138 height 12
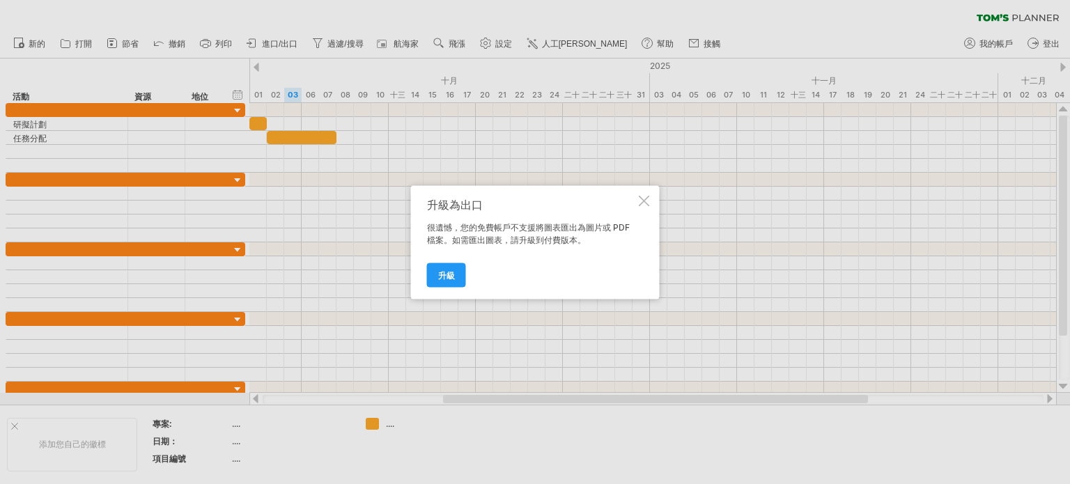
click at [642, 201] on div at bounding box center [644, 200] width 11 height 11
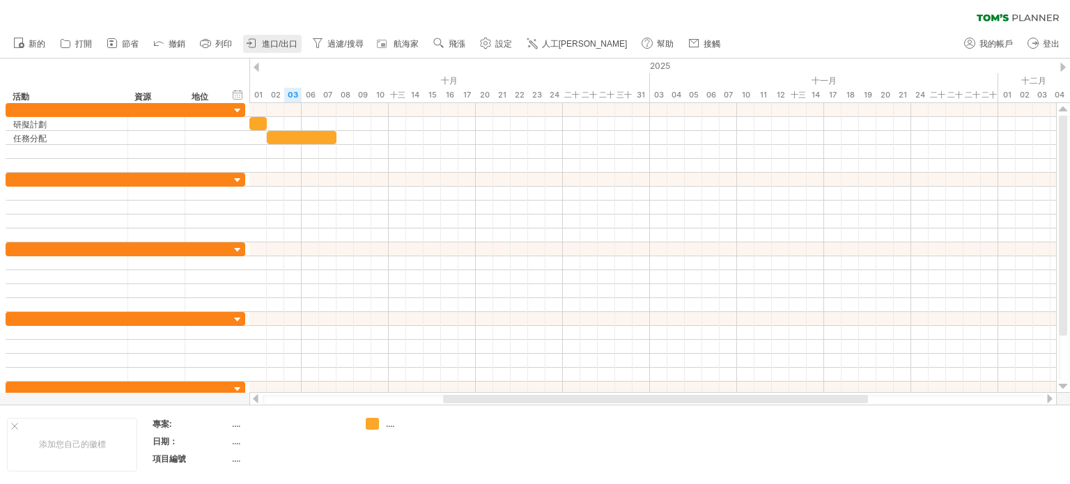
click at [293, 46] on font "進口/出口" at bounding box center [280, 44] width 36 height 10
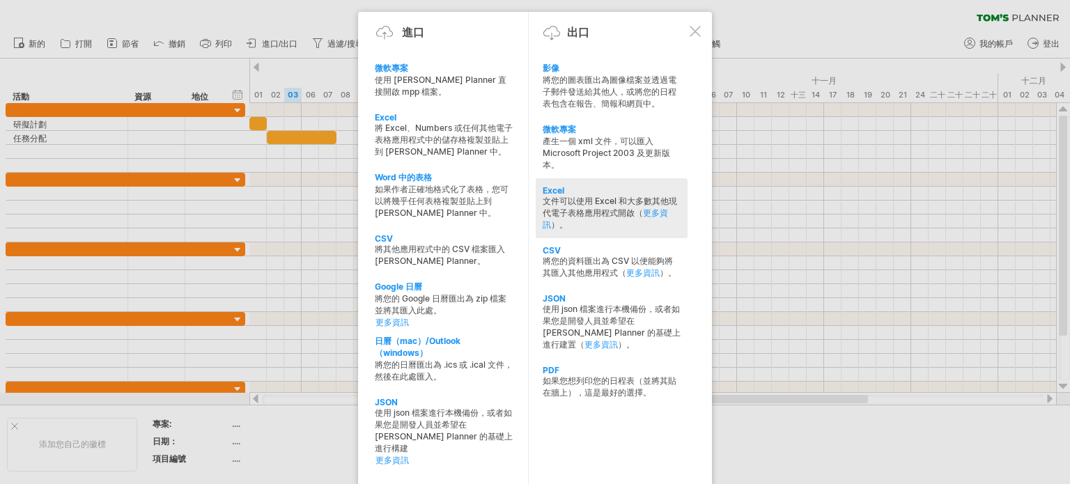
click at [573, 196] on font "文件可以使用 Excel 和大多數其他現代電子表格應用程式開啟（" at bounding box center [610, 207] width 134 height 22
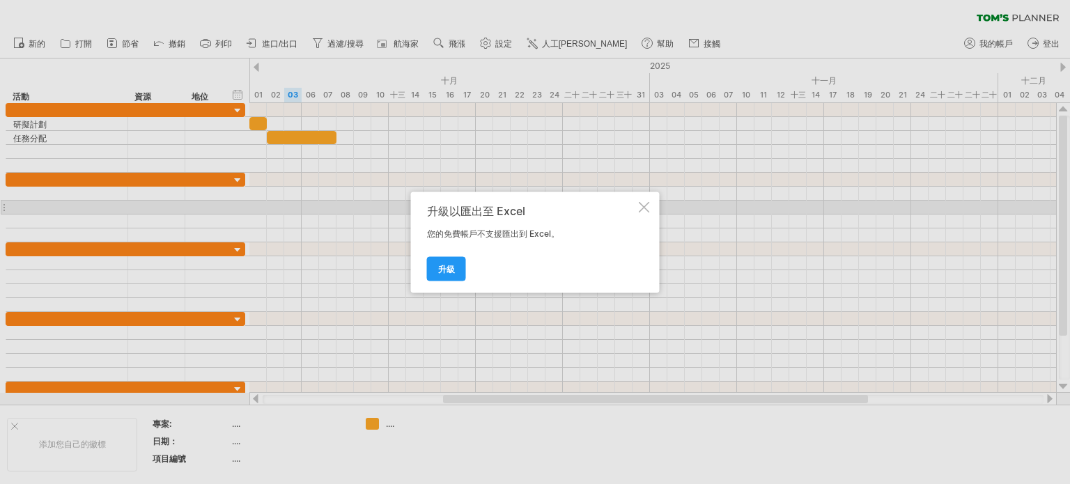
click at [642, 208] on div at bounding box center [644, 206] width 11 height 11
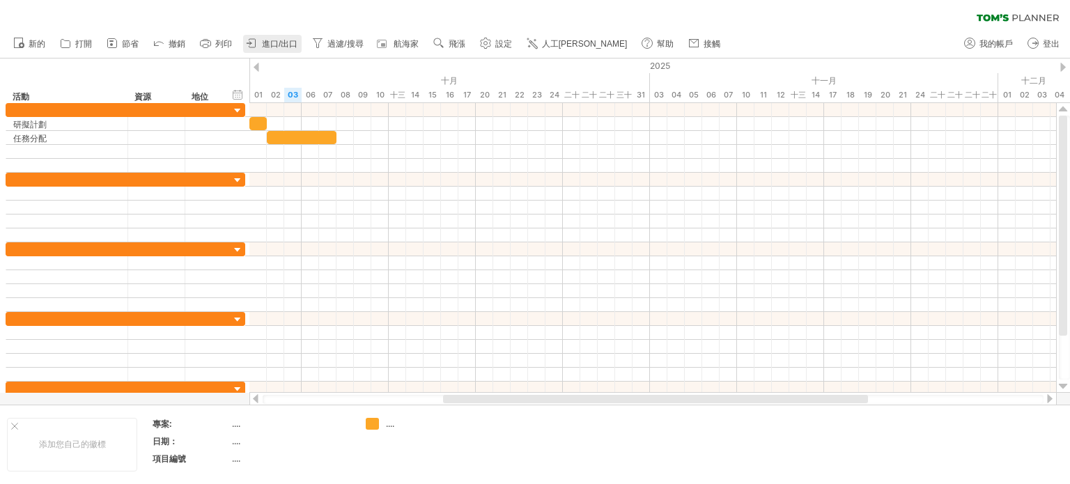
click at [275, 40] on font "進口/出口" at bounding box center [280, 44] width 36 height 10
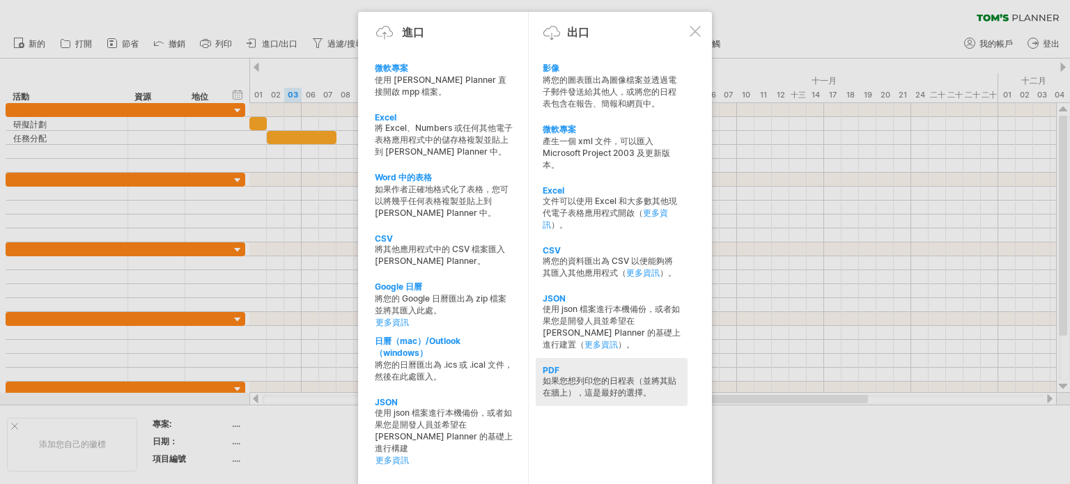
click at [572, 375] on font "如果您想列印您的日程表（並將其貼在牆上），這是最好的選擇。" at bounding box center [610, 386] width 134 height 22
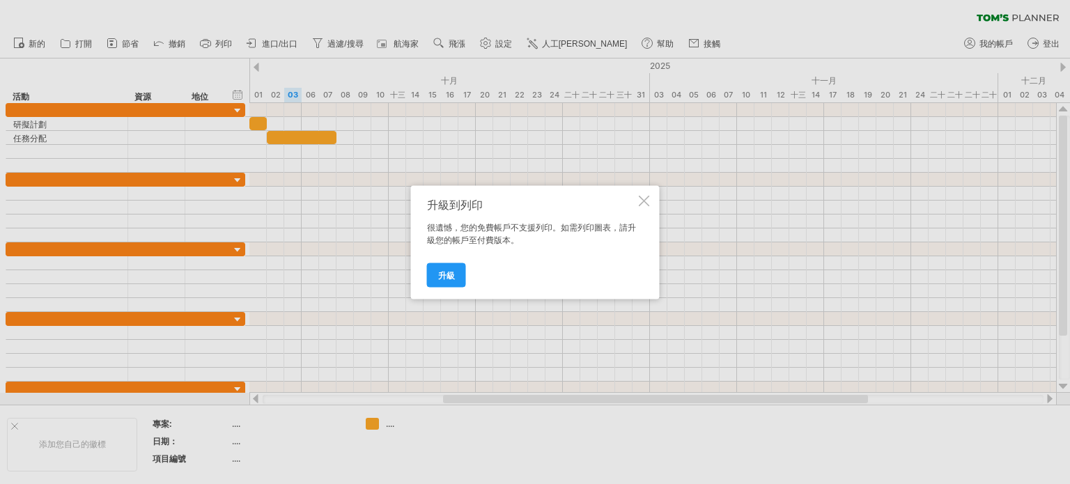
click at [640, 202] on div at bounding box center [644, 200] width 11 height 11
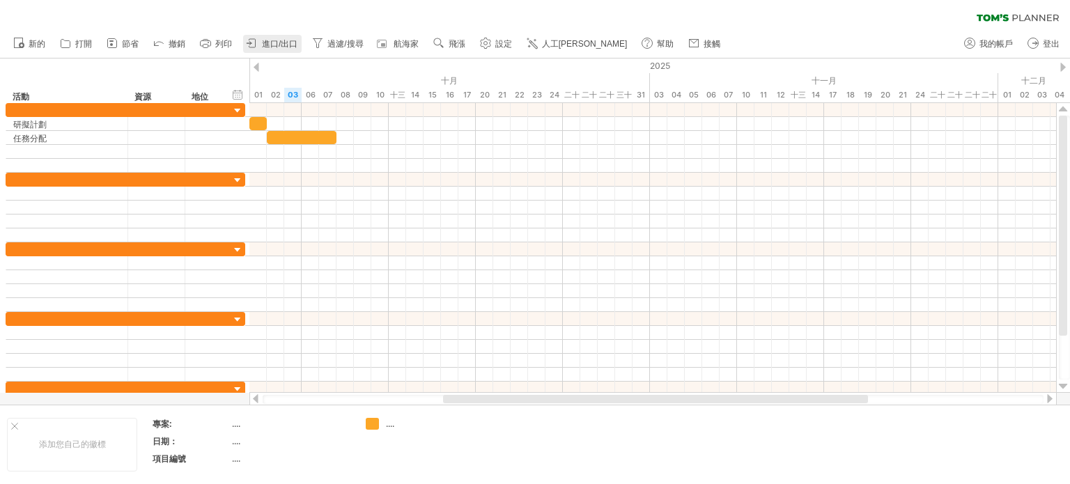
click at [268, 38] on link "進口/出口" at bounding box center [272, 44] width 59 height 18
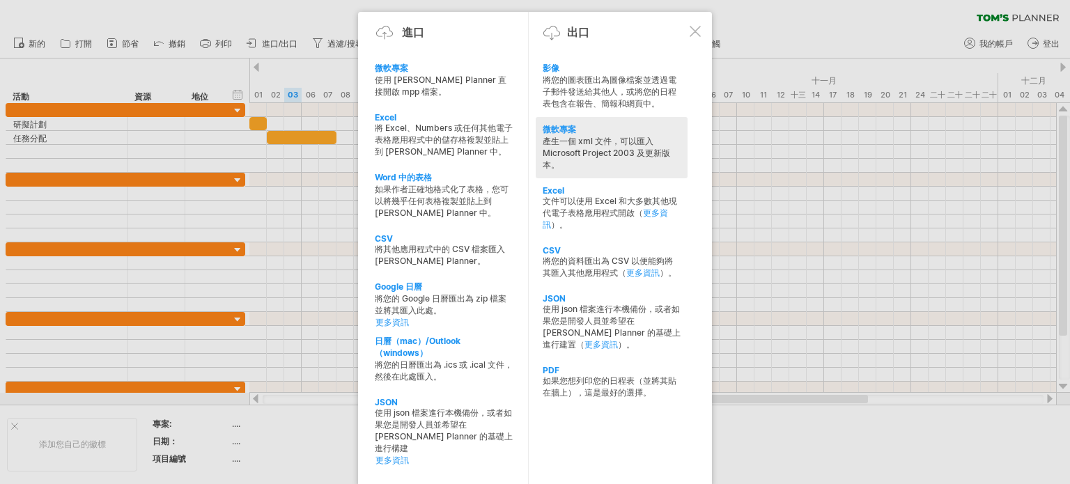
click at [588, 139] on font "產生一個 xml 文件，可以匯入 Microsoft Project 2003 及更新版本。" at bounding box center [606, 153] width 127 height 34
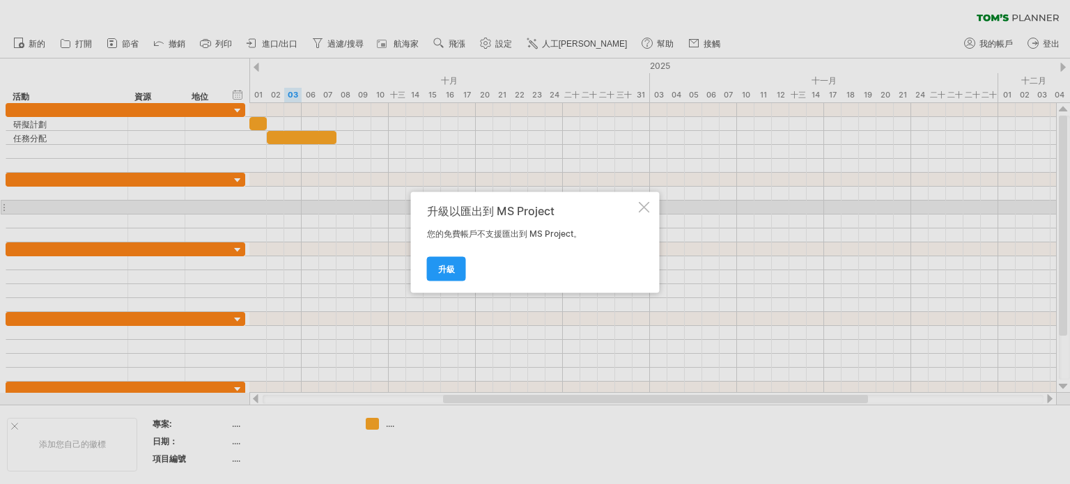
click at [643, 201] on div at bounding box center [644, 206] width 11 height 11
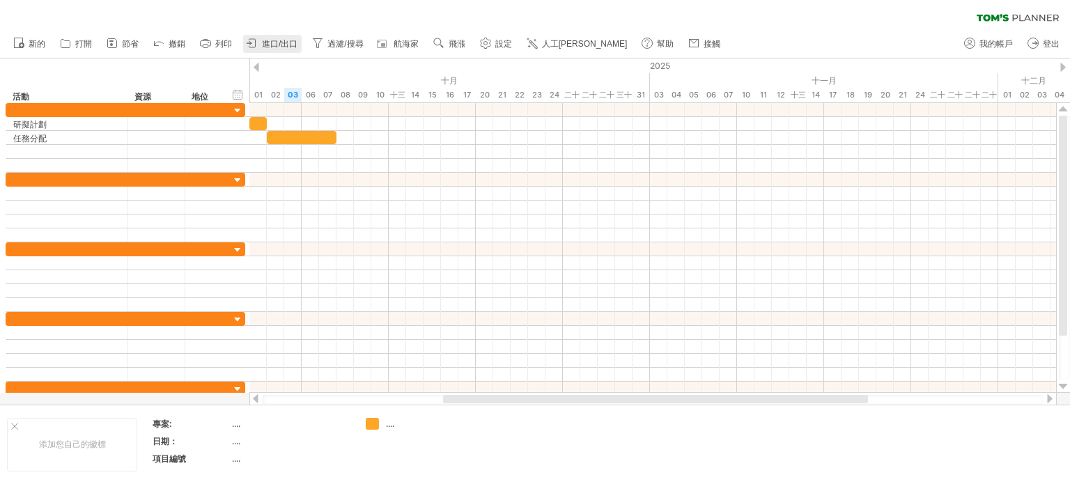
click at [288, 42] on font "進口/出口" at bounding box center [280, 44] width 36 height 10
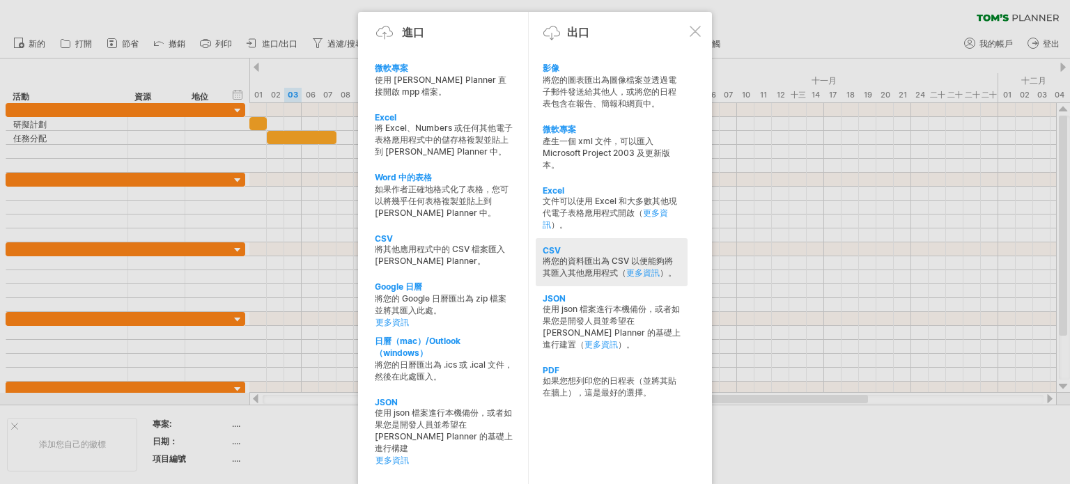
click at [607, 277] on font "將您的資料匯出為 CSV 以便能夠將其匯入其他應用程式（" at bounding box center [608, 267] width 130 height 22
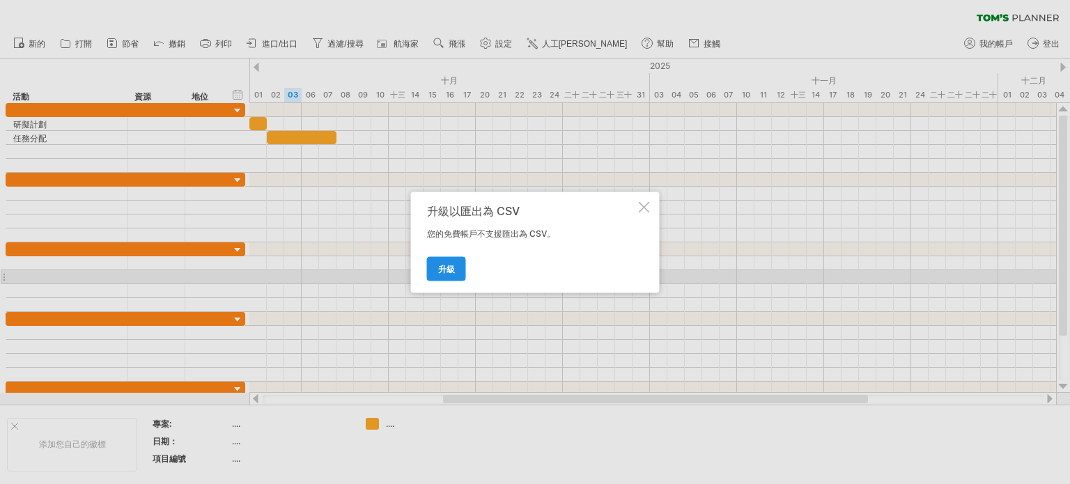
drag, startPoint x: 470, startPoint y: 275, endPoint x: 450, endPoint y: 271, distance: 20.6
click at [470, 276] on div "升級" at bounding box center [531, 263] width 209 height 36
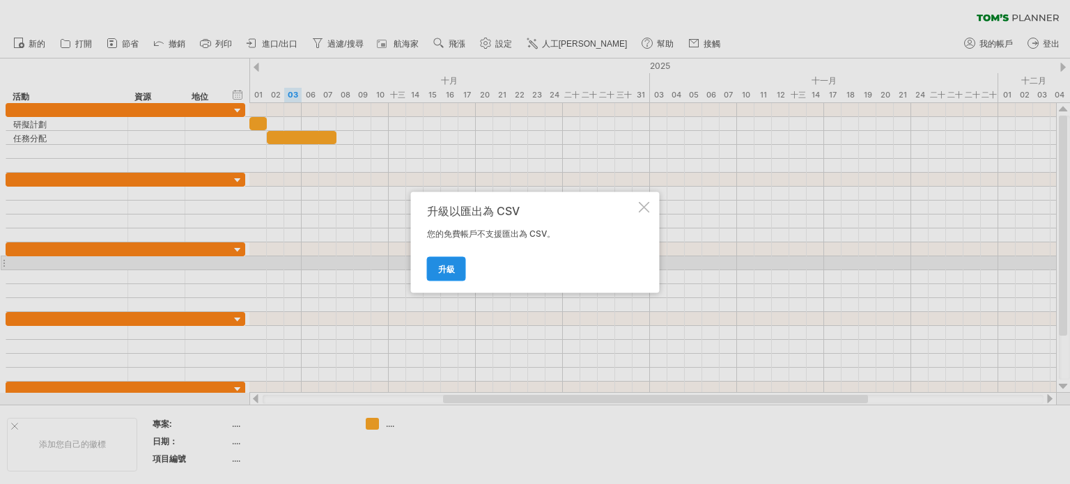
click at [444, 269] on font "升級" at bounding box center [446, 268] width 17 height 10
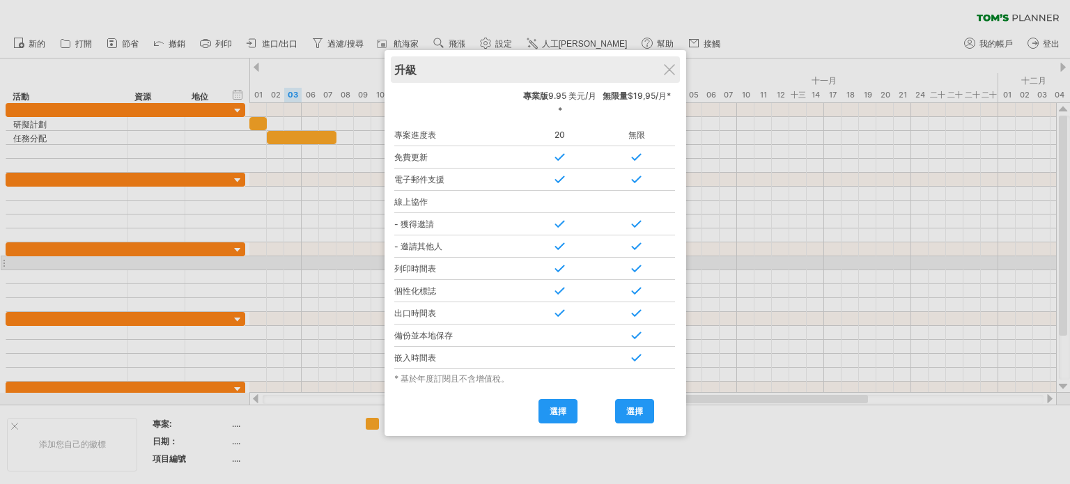
click at [672, 76] on div "升級" at bounding box center [535, 69] width 282 height 26
click at [672, 69] on div at bounding box center [669, 69] width 11 height 11
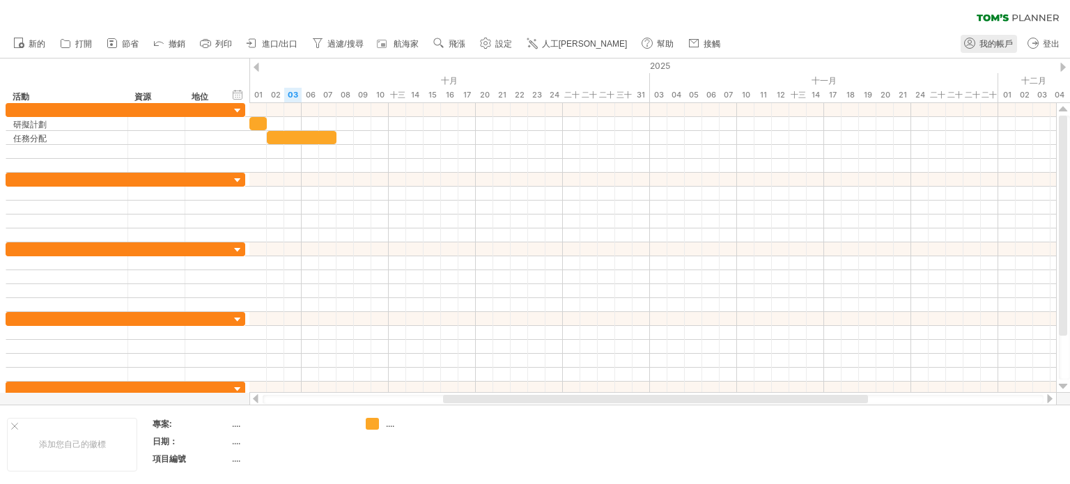
click at [1003, 38] on link "我的帳戶" at bounding box center [989, 44] width 56 height 18
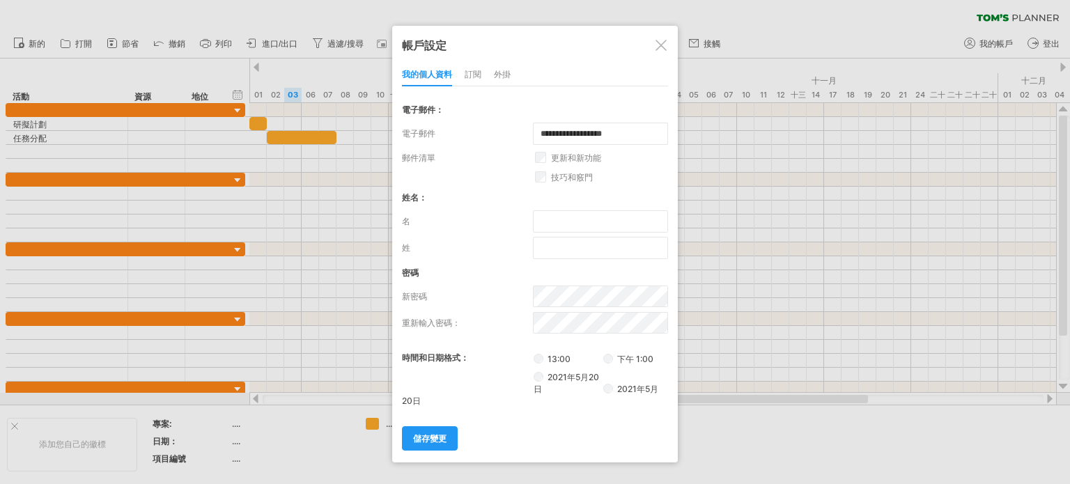
click at [660, 49] on div at bounding box center [661, 45] width 11 height 11
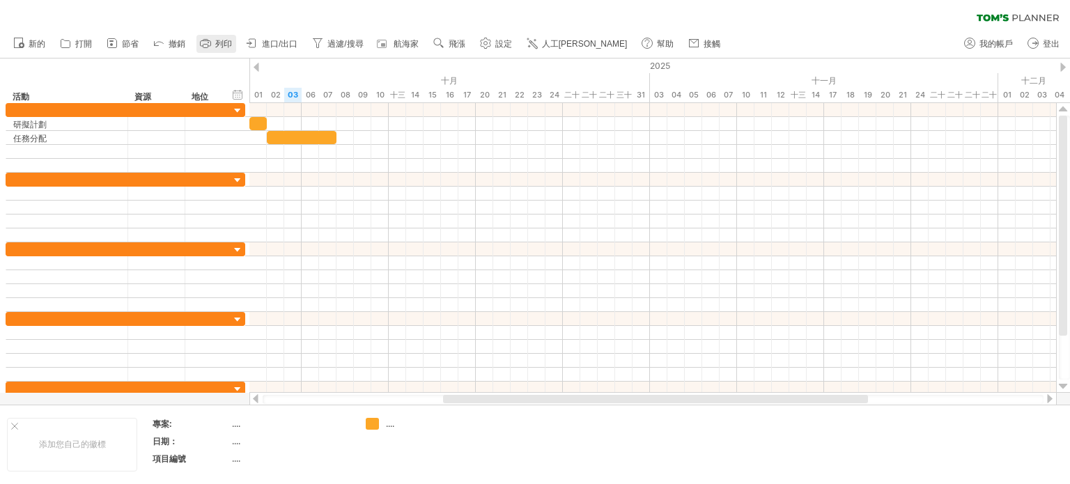
click at [228, 38] on link "列印" at bounding box center [216, 44] width 40 height 18
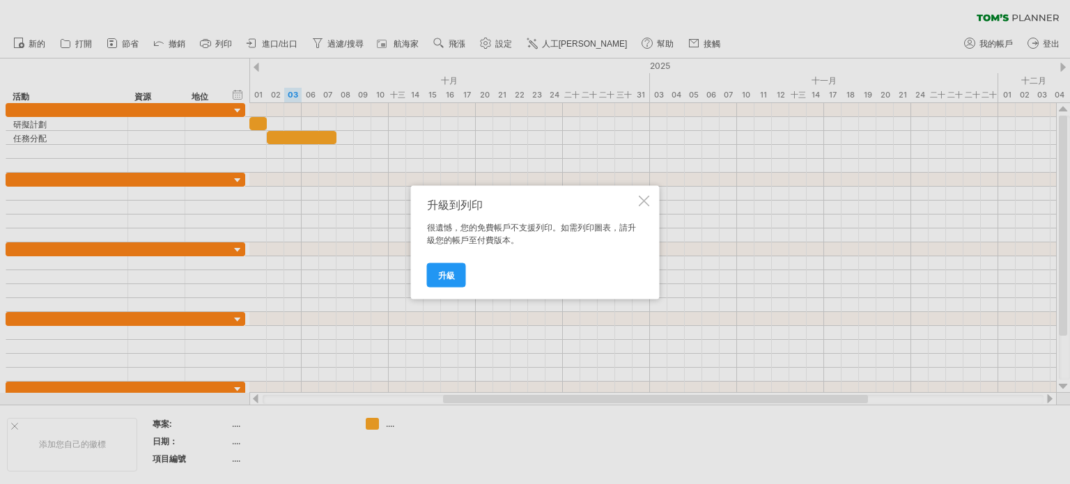
click at [632, 203] on div "升級到列印" at bounding box center [531, 204] width 209 height 13
click at [639, 203] on div at bounding box center [644, 200] width 11 height 11
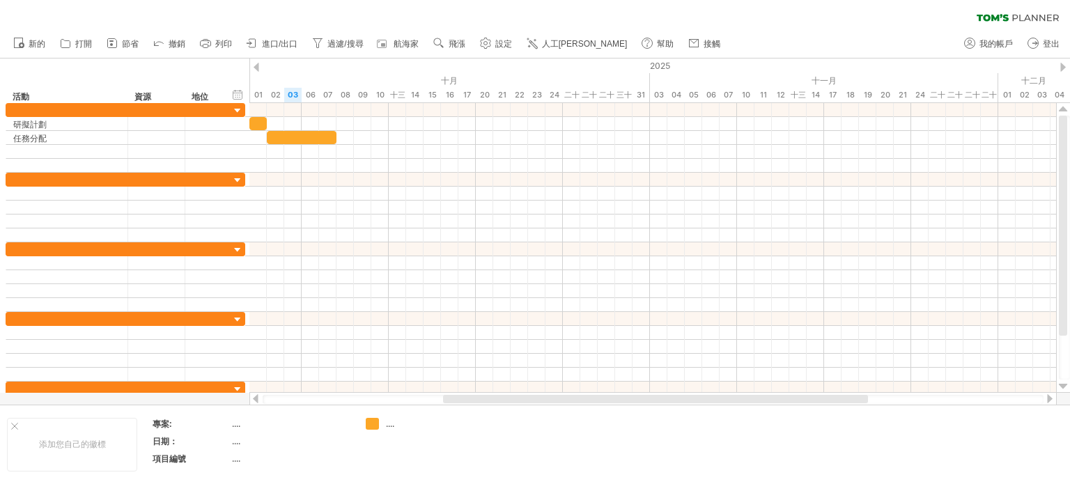
click at [749, 22] on div "清除過濾器 重新套用濾鏡" at bounding box center [535, 29] width 1070 height 59
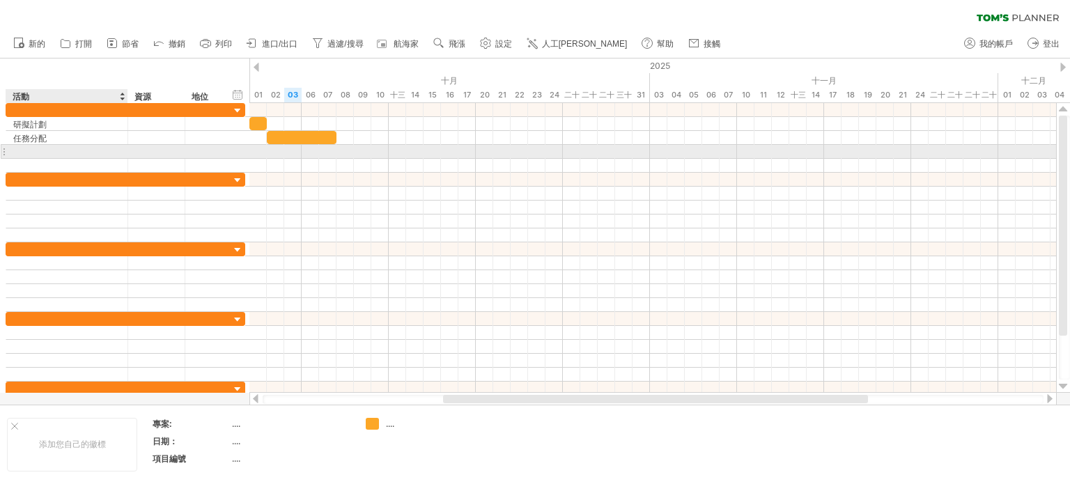
click at [64, 150] on div at bounding box center [66, 151] width 107 height 13
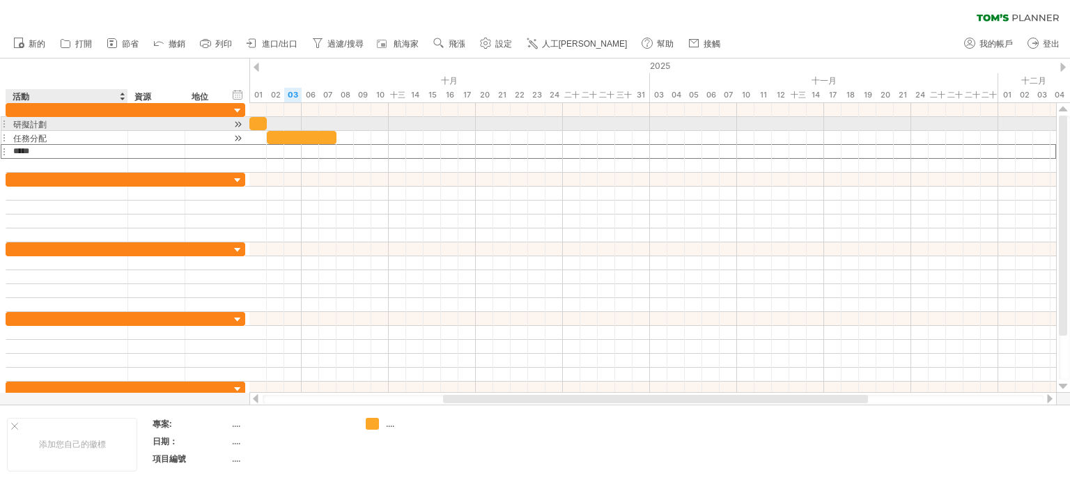
type input "****"
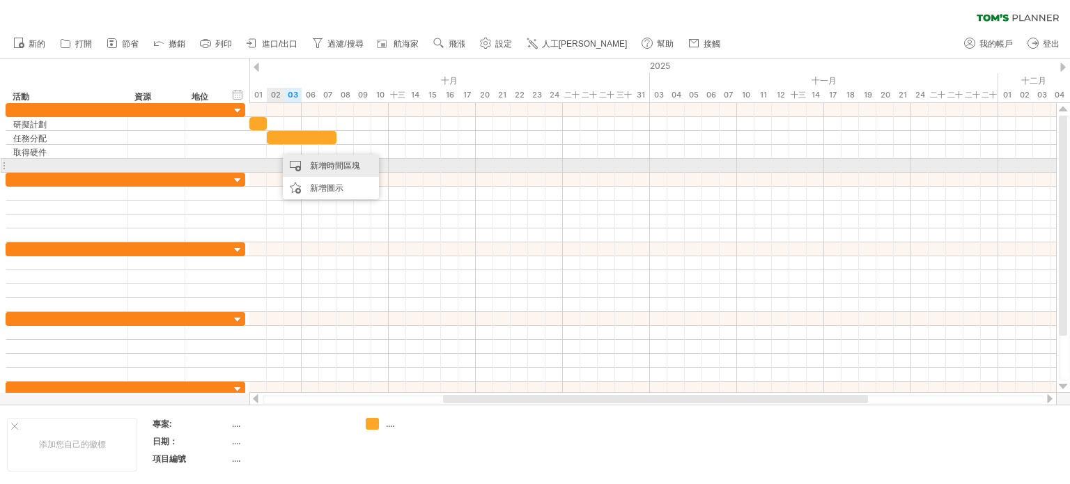
click at [300, 167] on div "新增時間區塊" at bounding box center [331, 166] width 96 height 22
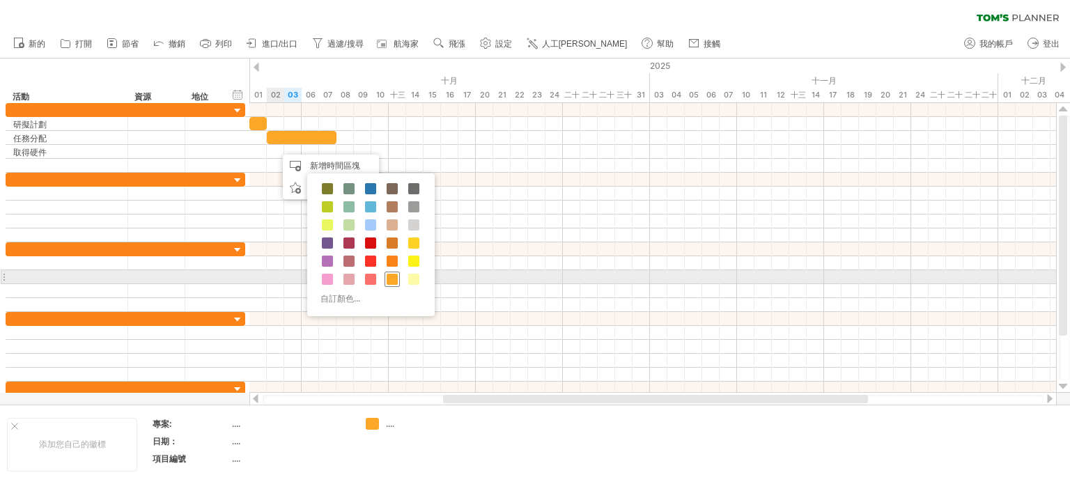
click at [394, 277] on span at bounding box center [392, 279] width 11 height 11
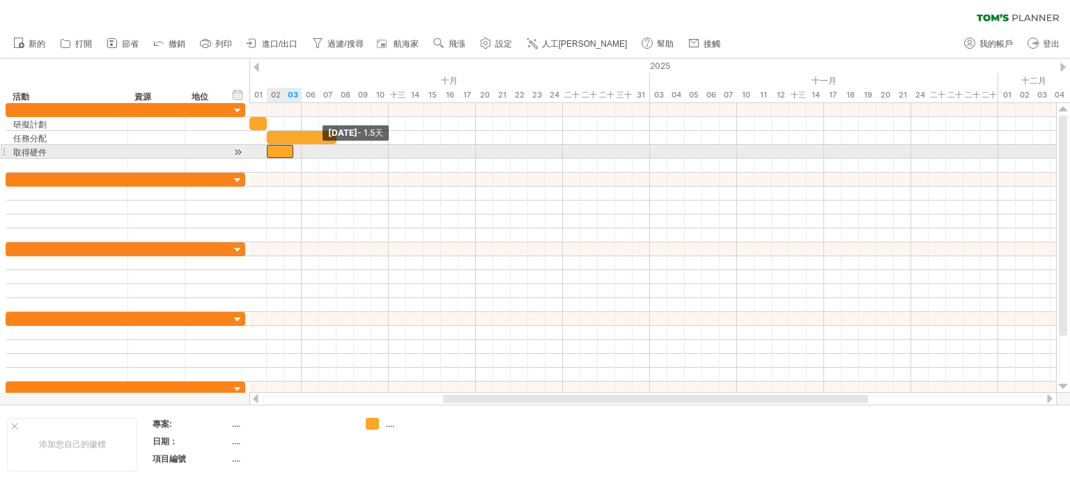
drag, startPoint x: 276, startPoint y: 150, endPoint x: 269, endPoint y: 152, distance: 7.3
click at [269, 152] on span at bounding box center [267, 151] width 6 height 13
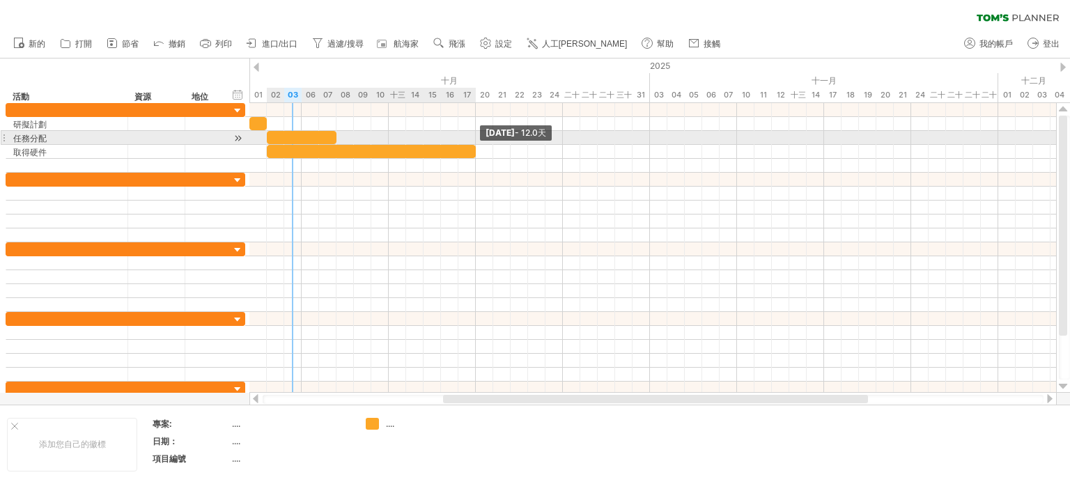
drag, startPoint x: 294, startPoint y: 150, endPoint x: 477, endPoint y: 139, distance: 182.9
click at [477, 139] on div "[DATE] - 12.0天 [DATE] - 1.5天" at bounding box center [652, 248] width 807 height 290
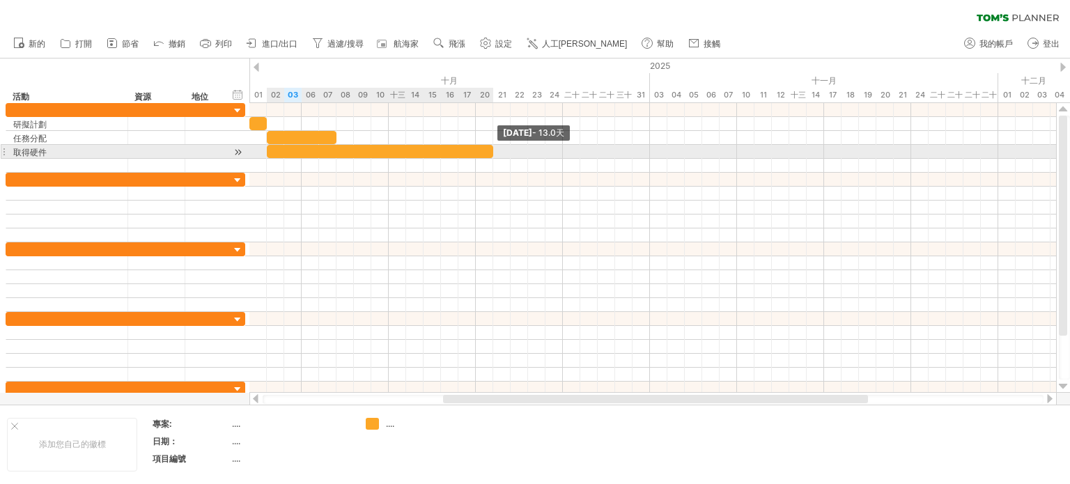
drag, startPoint x: 478, startPoint y: 150, endPoint x: 495, endPoint y: 150, distance: 17.4
click at [495, 150] on span at bounding box center [493, 151] width 6 height 13
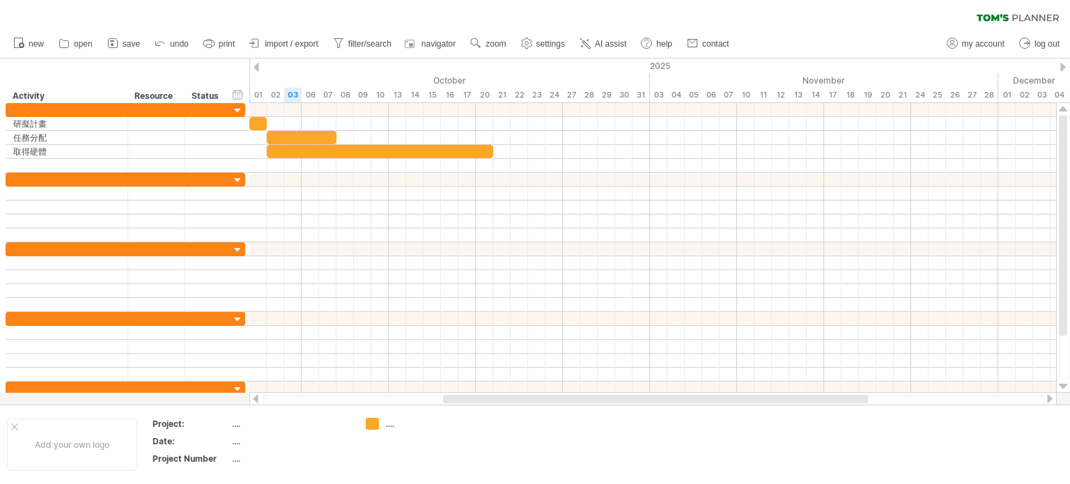
click at [612, 9] on div "clear filter reapply filter" at bounding box center [535, 14] width 1070 height 29
drag, startPoint x: 482, startPoint y: 98, endPoint x: 497, endPoint y: 95, distance: 15.6
click at [497, 95] on div "20" at bounding box center [501, 95] width 17 height 15
click at [501, 97] on div "20" at bounding box center [501, 95] width 17 height 15
click at [490, 97] on div "17" at bounding box center [484, 95] width 17 height 15
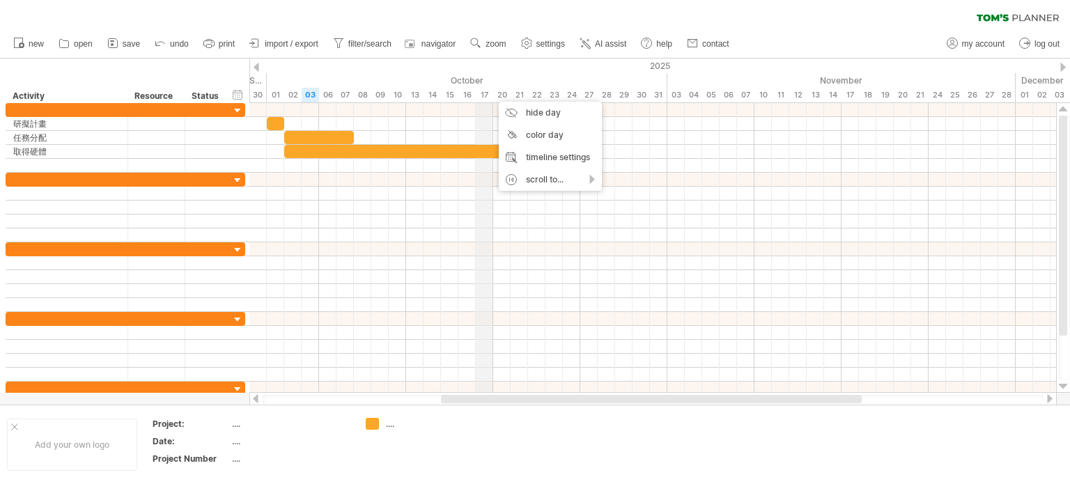
click at [476, 98] on div "17" at bounding box center [484, 95] width 17 height 15
